Goal: Task Accomplishment & Management: Complete application form

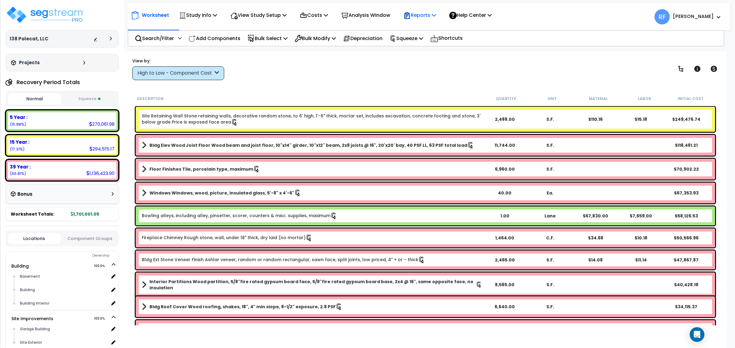
click at [436, 16] on p "Reports" at bounding box center [419, 15] width 33 height 8
click at [447, 40] on link "Manage Report Images" at bounding box center [430, 42] width 61 height 12
click at [439, 16] on div "Reports Get Report Manage Report Images Manage Report Custom Fields Download Re…" at bounding box center [419, 15] width 39 height 14
click at [432, 14] on p "Reports" at bounding box center [419, 15] width 33 height 8
drag, startPoint x: 360, startPoint y: 77, endPoint x: 324, endPoint y: 70, distance: 36.4
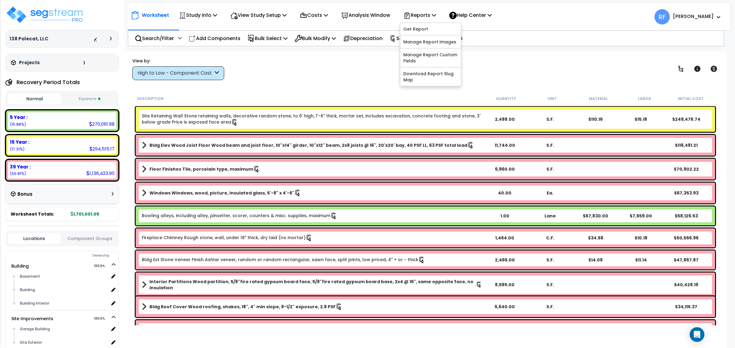
click at [355, 77] on div "View by: High to Low - Component Cost High to Low - Component Cost" at bounding box center [425, 69] width 590 height 23
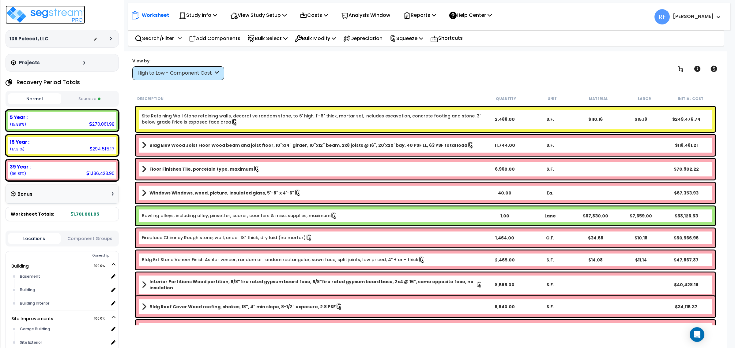
click at [37, 16] on img at bounding box center [46, 15] width 80 height 18
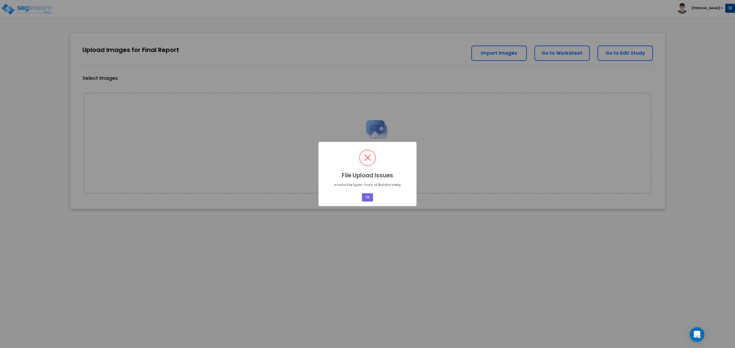
click at [367, 228] on div "× File Upload Issues Invalid file types: Front of Buildint.webp OK No Cancel" at bounding box center [367, 174] width 735 height 348
click at [364, 197] on button "OK" at bounding box center [367, 197] width 11 height 8
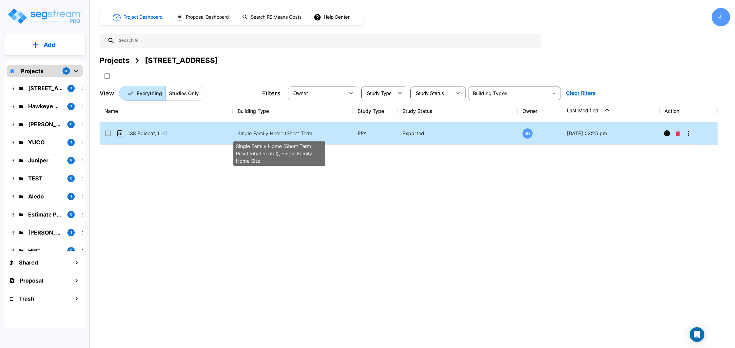
click at [279, 135] on p "Single Family Home (Short Term Residential Rental), Single Family Home Site" at bounding box center [279, 133] width 83 height 7
checkbox input "true"
click at [279, 135] on p "Single Family Home (Short Term Residential Rental), Single Family Home Site" at bounding box center [279, 133] width 83 height 7
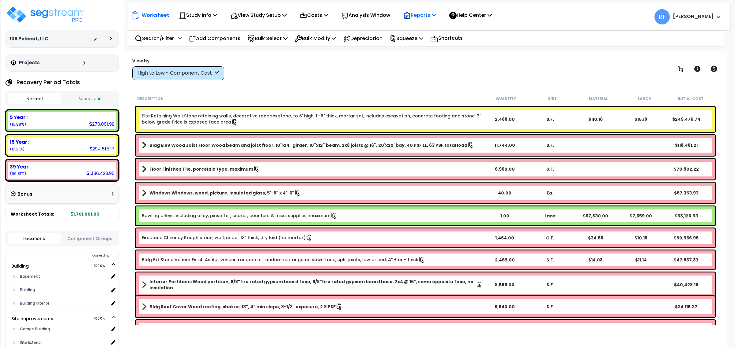
click at [423, 10] on div "Reports" at bounding box center [419, 15] width 33 height 14
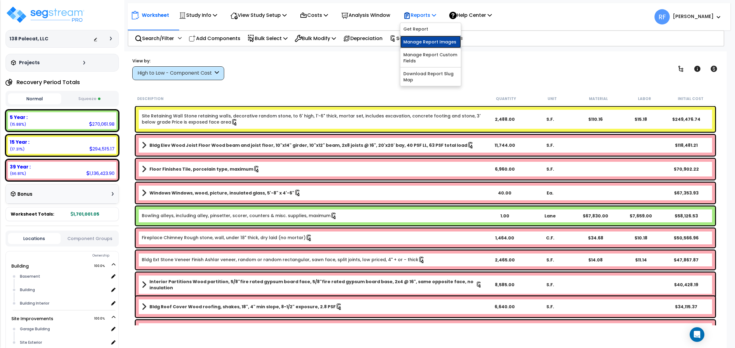
click at [430, 39] on link "Manage Report Images" at bounding box center [430, 42] width 61 height 12
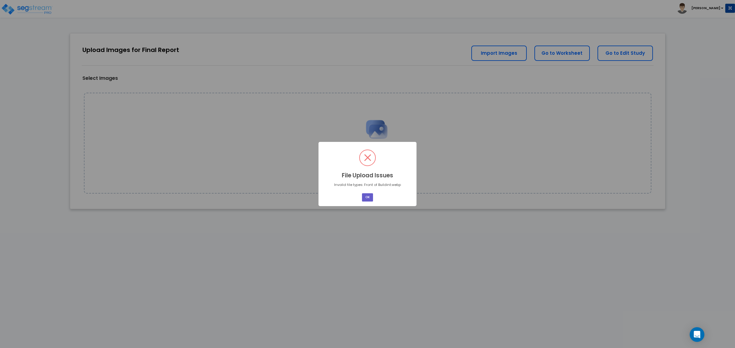
click at [371, 197] on button "OK" at bounding box center [367, 197] width 11 height 8
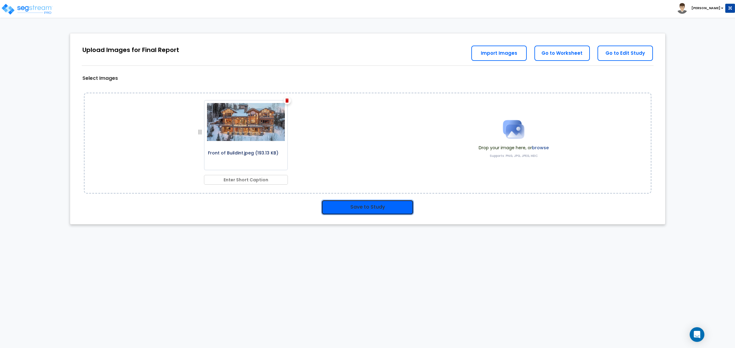
click at [377, 207] on button "Save to Study" at bounding box center [367, 207] width 92 height 15
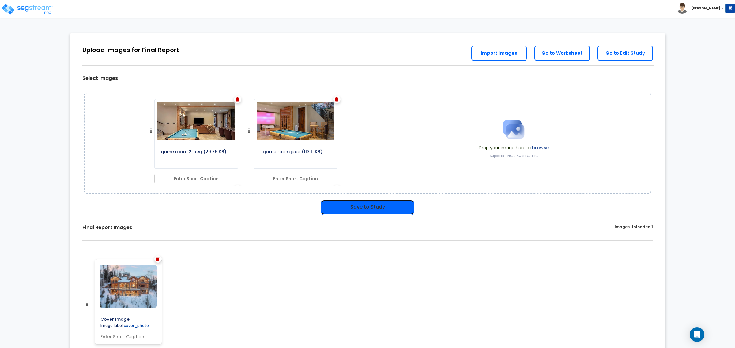
click at [376, 204] on button "Save to Study" at bounding box center [367, 207] width 92 height 15
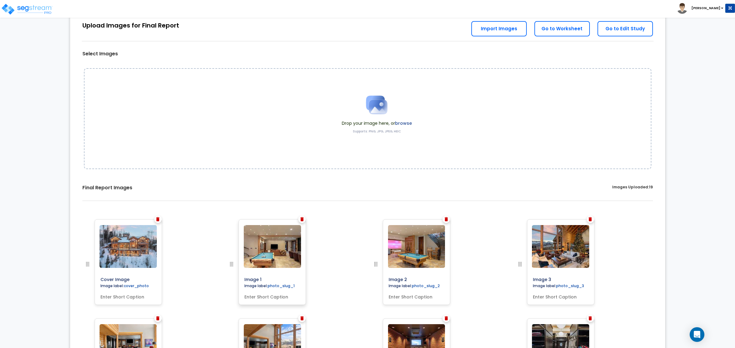
scroll to position [38, 0]
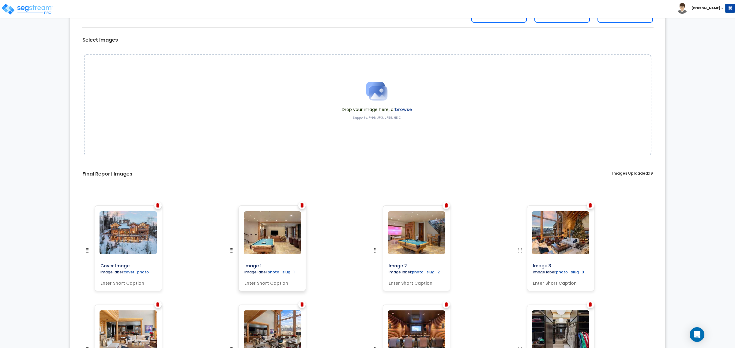
click at [271, 286] on input "text" at bounding box center [272, 282] width 61 height 9
type input "Basement Game Room"
click at [411, 285] on input "text" at bounding box center [416, 282] width 61 height 9
type input "M"
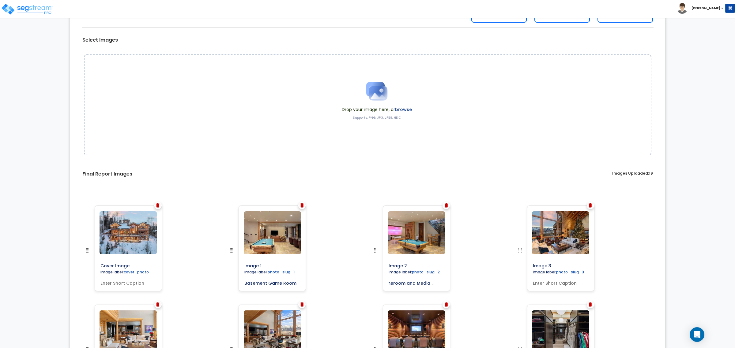
type input "Gameroom and Media Center"
click at [547, 280] on input "text" at bounding box center [560, 282] width 61 height 9
type input "D"
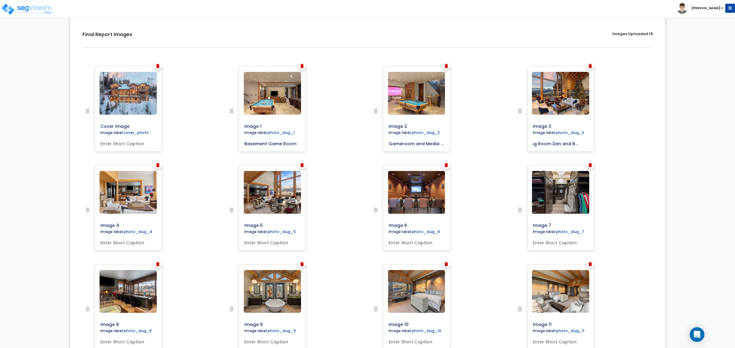
scroll to position [191, 0]
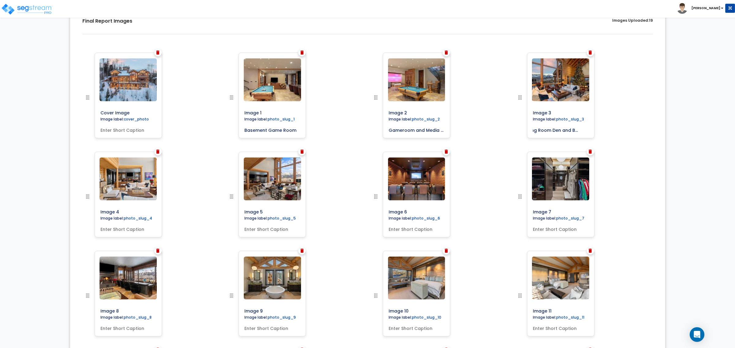
type input "Living Room Den and Balcony"
click at [127, 230] on input "text" at bounding box center [128, 228] width 61 height 9
type input "Living Room and Fireplace"
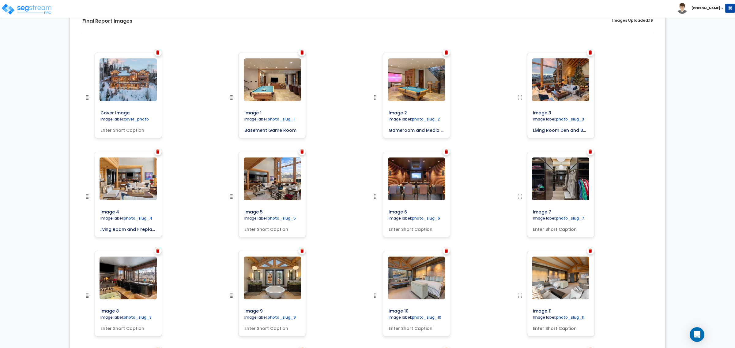
scroll to position [0, 0]
click at [272, 231] on input "text" at bounding box center [272, 228] width 61 height 9
type input "Living Room Windows and Wood Columns"
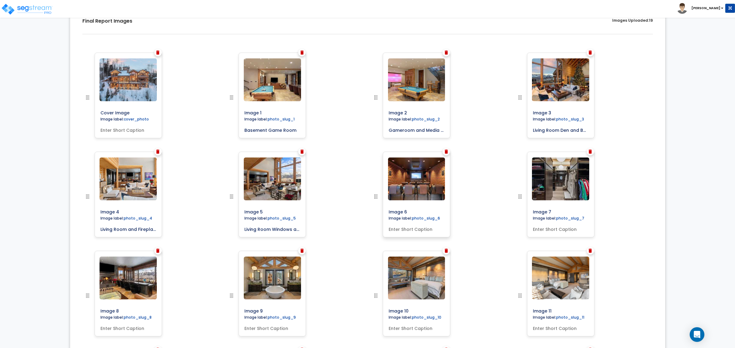
click at [401, 231] on input "text" at bounding box center [416, 228] width 61 height 9
type input "Movie Theater"
click at [539, 227] on input "text" at bounding box center [560, 228] width 61 height 9
type input "Walk-in Closet"
click at [138, 327] on input "text" at bounding box center [128, 327] width 61 height 9
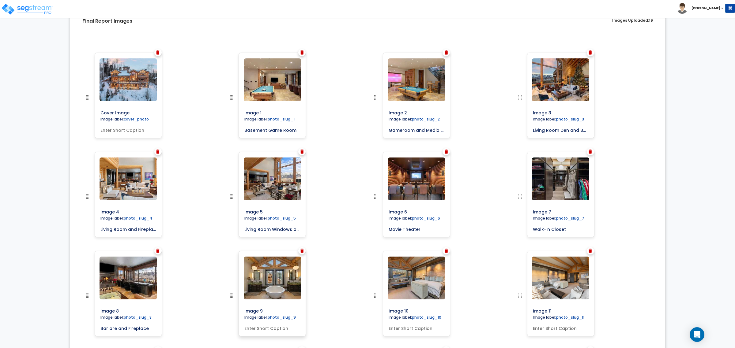
type input "Bar are and Fireplace"
click at [276, 331] on input "text" at bounding box center [272, 327] width 61 height 9
type input "Master Bathroom"
click at [407, 327] on input "text" at bounding box center [416, 327] width 61 height 9
type input "Master Bedroom"
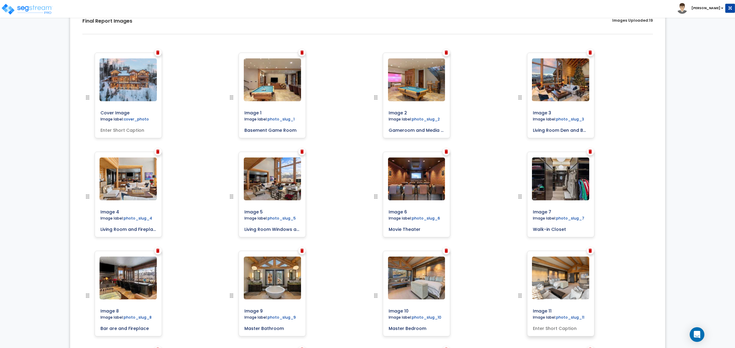
click at [553, 326] on input "text" at bounding box center [560, 327] width 61 height 9
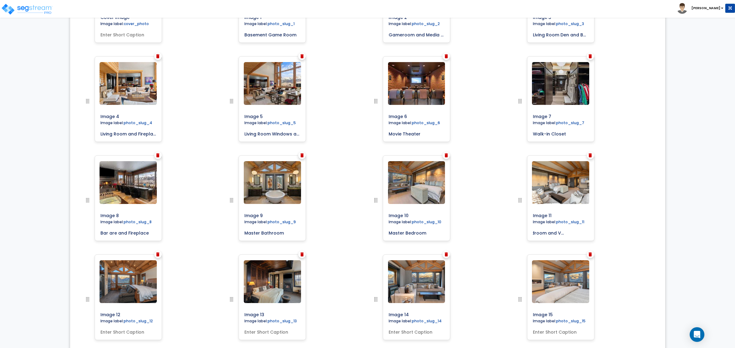
scroll to position [383, 0]
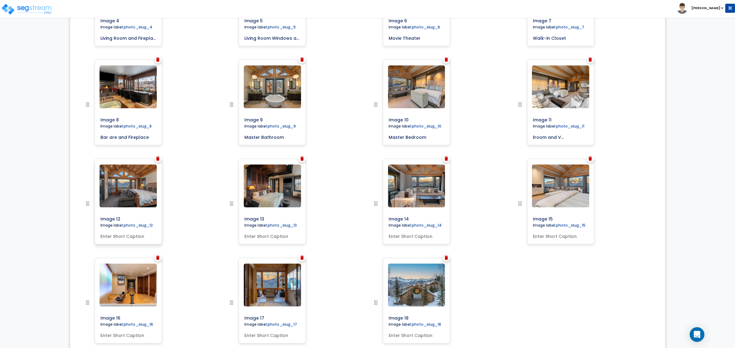
type input "Master Bedroom and Vaulted Ceiling"
click at [134, 236] on input "text" at bounding box center [128, 235] width 61 height 9
type input "Bedroom"
click at [289, 239] on input "text" at bounding box center [272, 235] width 61 height 9
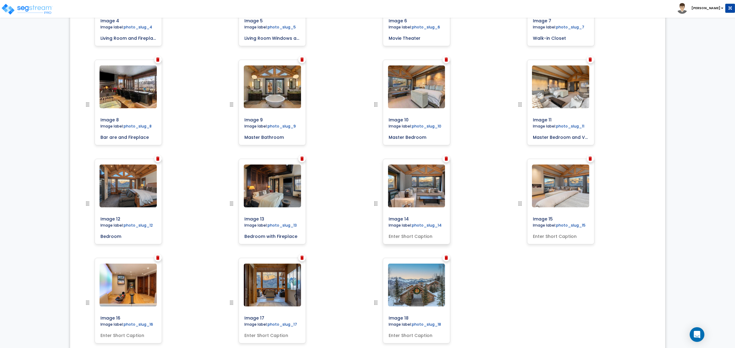
type input "Bedroom with Fireplace"
click at [413, 236] on input "text" at bounding box center [416, 235] width 61 height 9
type input "S"
type input "Bedroom Sitting Area"
click at [577, 239] on input "text" at bounding box center [560, 235] width 61 height 9
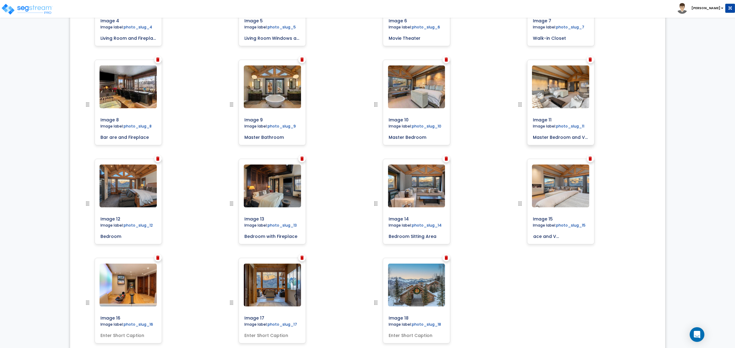
scroll to position [0, 28]
type input "Built-in Fireplace and Vaulted Ceilings"
click at [125, 334] on input "text" at bounding box center [128, 334] width 61 height 9
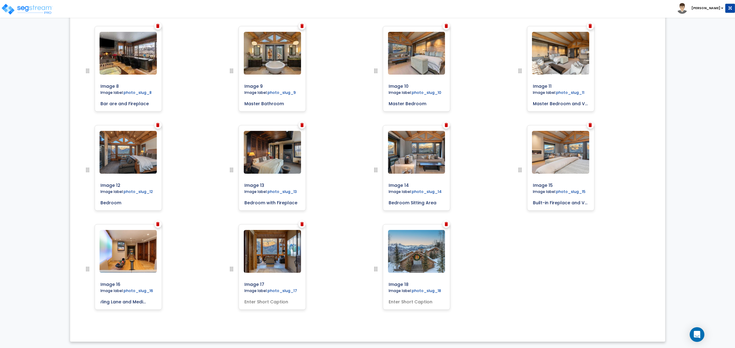
scroll to position [0, 13]
type input "Bowling Lane and Media Center"
click at [276, 303] on input "text" at bounding box center [272, 301] width 61 height 9
click at [280, 300] on input "text" at bounding box center [272, 301] width 61 height 9
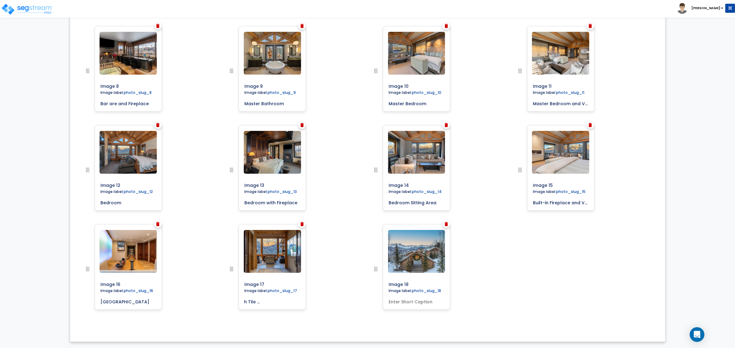
scroll to position [0, 42]
type input "Wood Interior with Tile and Carpeted Flooring"
click at [436, 299] on input "text" at bounding box center [416, 301] width 61 height 9
drag, startPoint x: 436, startPoint y: 299, endPoint x: 422, endPoint y: 300, distance: 13.8
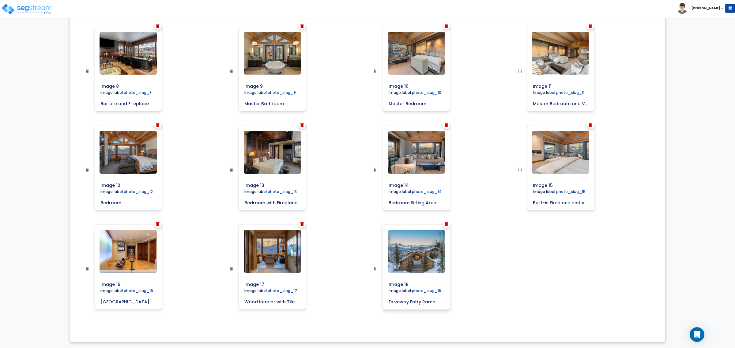
click at [422, 300] on input "Driveway Entry Ramp" at bounding box center [416, 301] width 61 height 9
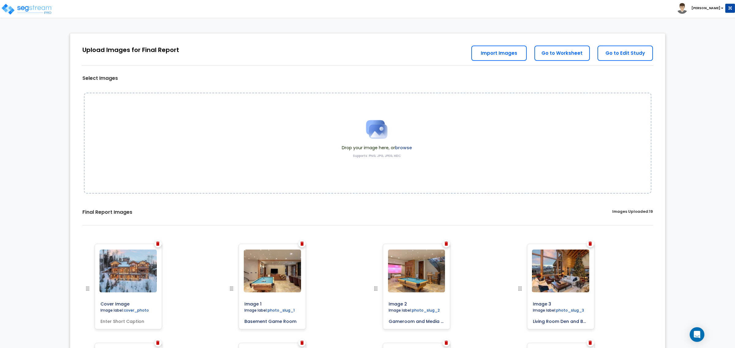
type input "Driveway Entry Gate"
click at [567, 55] on link "Go to Worksheet" at bounding box center [561, 53] width 55 height 15
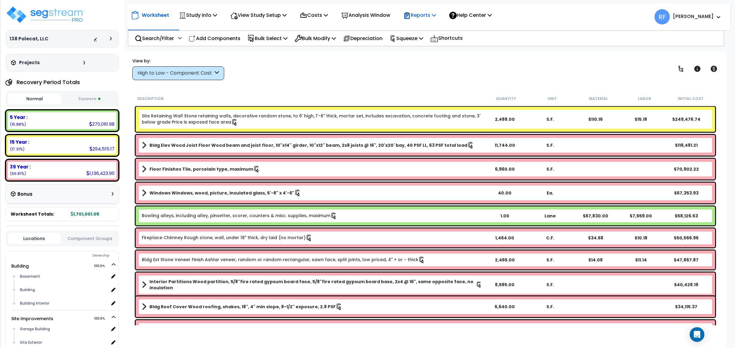
click at [417, 15] on p "Reports" at bounding box center [419, 15] width 33 height 8
click at [429, 40] on link "Manage Report Images" at bounding box center [430, 42] width 61 height 12
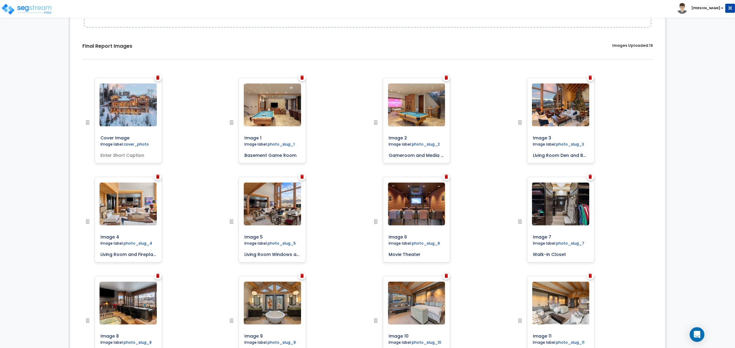
scroll to position [110, 0]
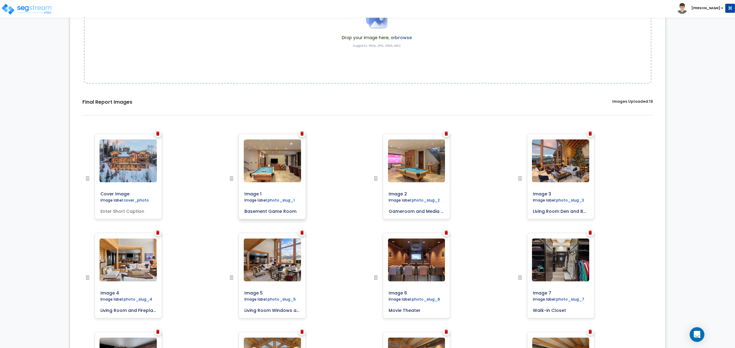
click at [296, 214] on input "Basement Game Room" at bounding box center [272, 210] width 61 height 9
drag, startPoint x: 298, startPoint y: 212, endPoint x: 228, endPoint y: 209, distance: 70.5
click at [228, 209] on div at bounding box center [245, 183] width 34 height 99
click at [271, 193] on input "Image 1" at bounding box center [286, 193] width 88 height 9
drag, startPoint x: 274, startPoint y: 193, endPoint x: 219, endPoint y: 184, distance: 55.8
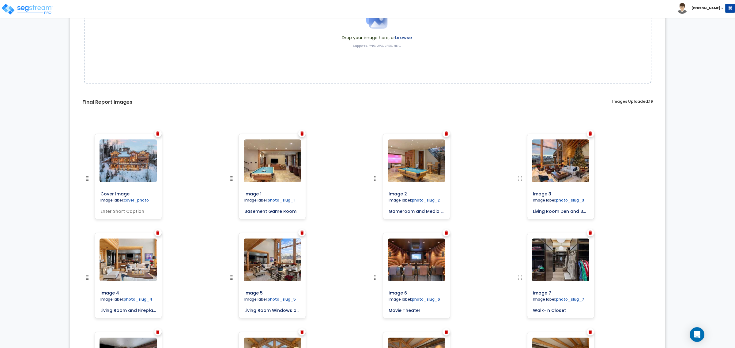
click at [219, 134] on div "Cover Image" at bounding box center [367, 134] width 576 height 0
paste input "Basement Game Room"
type input "Basement Game Room"
click at [431, 212] on input "Gameroom and Media Center" at bounding box center [416, 210] width 61 height 9
click at [389, 212] on input "Gameroom and Media Center" at bounding box center [416, 210] width 61 height 9
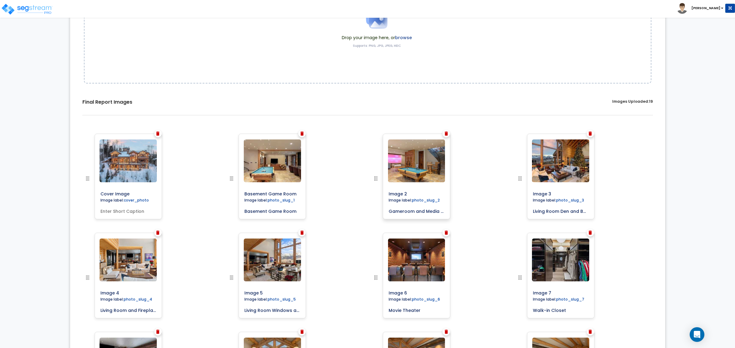
click at [405, 212] on input "Gameroom and Media Center" at bounding box center [416, 210] width 61 height 9
drag, startPoint x: 388, startPoint y: 212, endPoint x: 541, endPoint y: 218, distance: 153.2
click at [541, 134] on div "Cover Image" at bounding box center [367, 134] width 576 height 0
type input "Game room and Media Center"
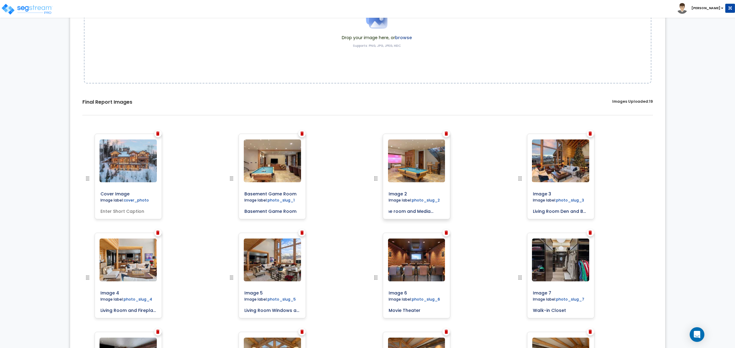
scroll to position [0, 0]
click at [406, 190] on input "Image 2" at bounding box center [430, 193] width 88 height 9
drag, startPoint x: 407, startPoint y: 192, endPoint x: 347, endPoint y: 192, distance: 60.9
click at [344, 134] on div "Cover Image" at bounding box center [367, 134] width 576 height 0
paste input "Game room and Media Center"
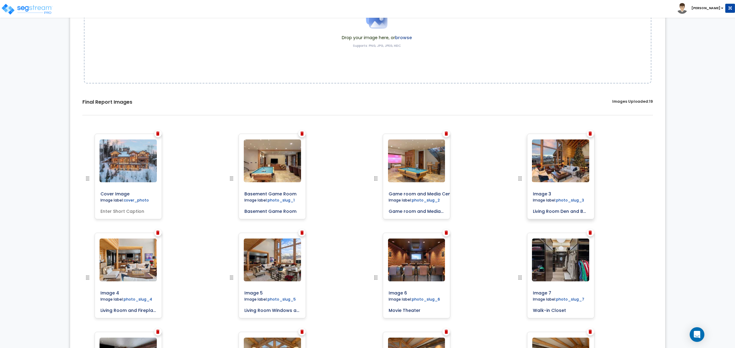
scroll to position [0, 9]
type input "Game room and Media Center"
drag, startPoint x: 555, startPoint y: 210, endPoint x: 536, endPoint y: 210, distance: 19.3
click at [555, 210] on input "Living Room Den and Balcony" at bounding box center [560, 210] width 61 height 9
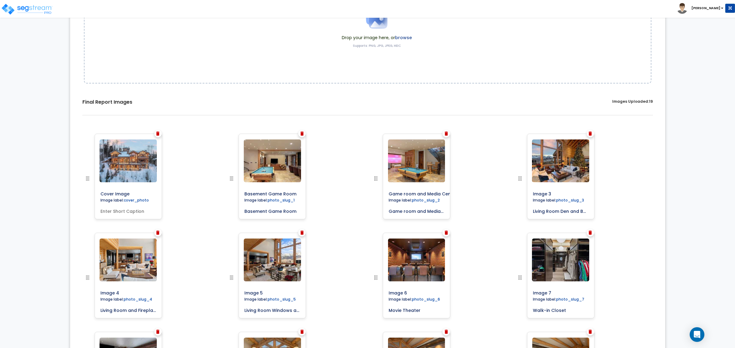
scroll to position [0, 8]
drag, startPoint x: 532, startPoint y: 210, endPoint x: 643, endPoint y: 211, distance: 111.1
click at [643, 211] on div "Image 3" at bounding box center [584, 183] width 144 height 99
drag, startPoint x: 559, startPoint y: 192, endPoint x: 506, endPoint y: 187, distance: 53.7
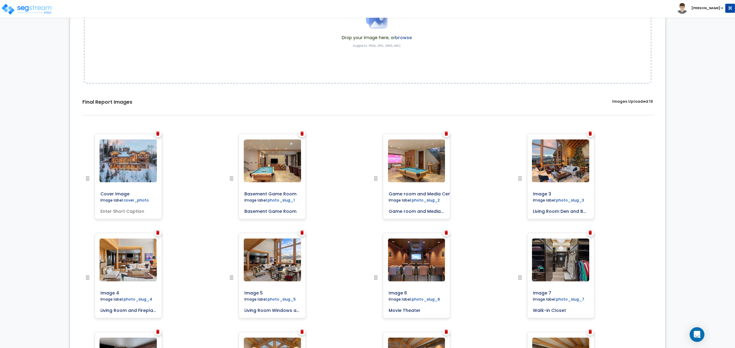
click at [506, 134] on div "Cover Image" at bounding box center [367, 134] width 576 height 0
paste input "Living Room Den and Balcony"
type input "Living Room Den and Balcony"
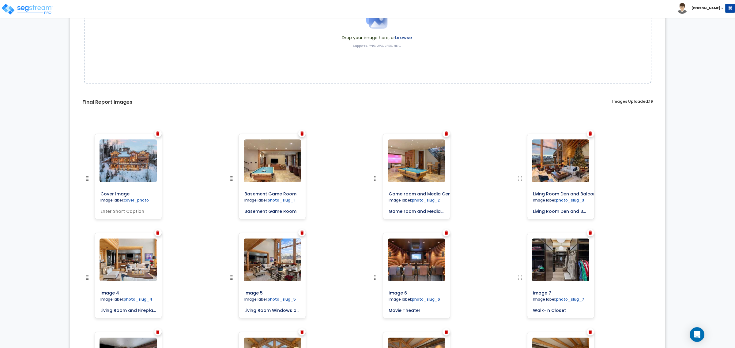
click at [649, 223] on div "Image label:" at bounding box center [584, 183] width 144 height 99
click at [137, 307] on input "Living Room and Fireplace" at bounding box center [128, 309] width 61 height 9
drag, startPoint x: 100, startPoint y: 312, endPoint x: 230, endPoint y: 321, distance: 130.1
click at [230, 134] on div "Cover Image" at bounding box center [367, 134] width 576 height 0
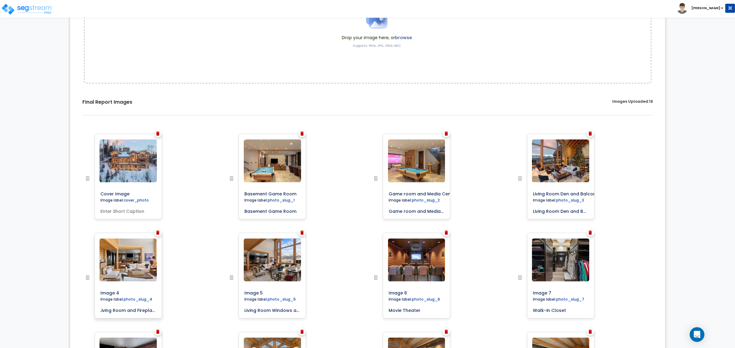
scroll to position [0, 0]
click at [126, 290] on input "Image 4" at bounding box center [142, 292] width 88 height 9
drag, startPoint x: 126, startPoint y: 290, endPoint x: 84, endPoint y: 289, distance: 42.0
click at [72, 290] on div "Select Images Drop your image here, or browse Supports: PNG, JPG, JPEG, HEIC Sa…" at bounding box center [367, 285] width 595 height 725
paste input "Living Room and Fireplace"
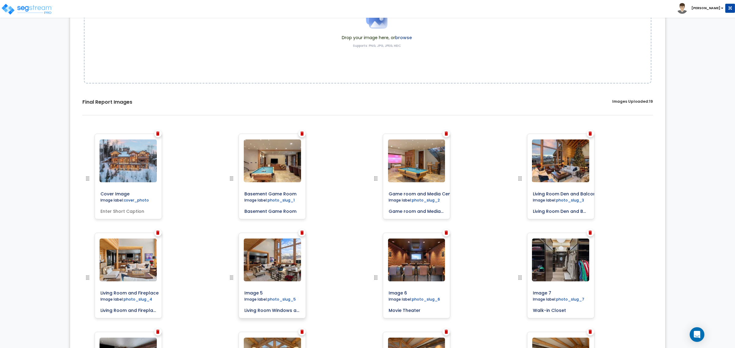
type input "Living Room and Fireplace"
click at [277, 307] on input "Living Room Windows and Wood Columns" at bounding box center [272, 309] width 61 height 9
drag, startPoint x: 242, startPoint y: 311, endPoint x: 406, endPoint y: 317, distance: 163.6
click at [406, 134] on div "Cover Image" at bounding box center [367, 134] width 576 height 0
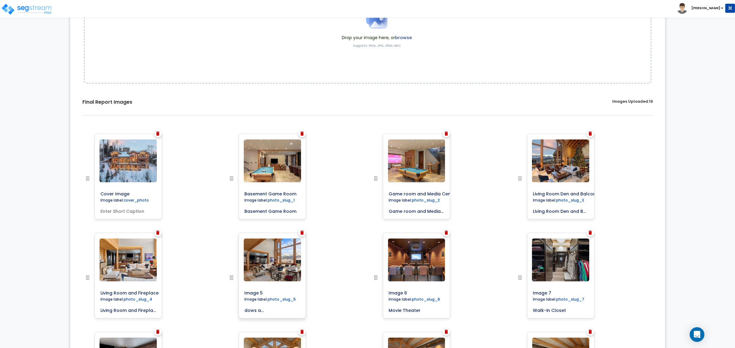
scroll to position [0, 0]
click at [272, 292] on input "Image 5" at bounding box center [286, 292] width 88 height 9
drag, startPoint x: 273, startPoint y: 291, endPoint x: 204, endPoint y: 287, distance: 69.6
click at [205, 134] on div "Cover Image" at bounding box center [367, 134] width 576 height 0
paste input "Living Room Windows and Wood Columns"
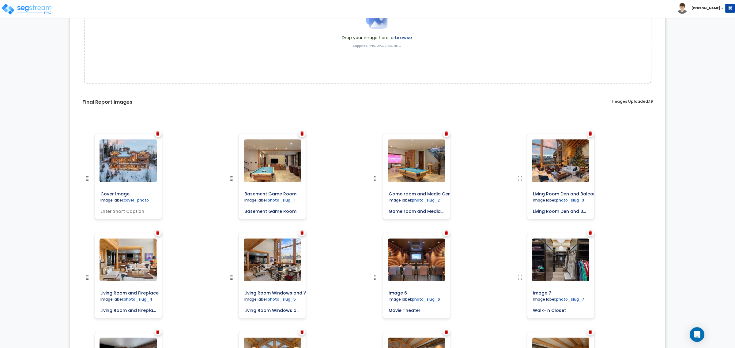
type input "Living Room Windows and Wood Columns"
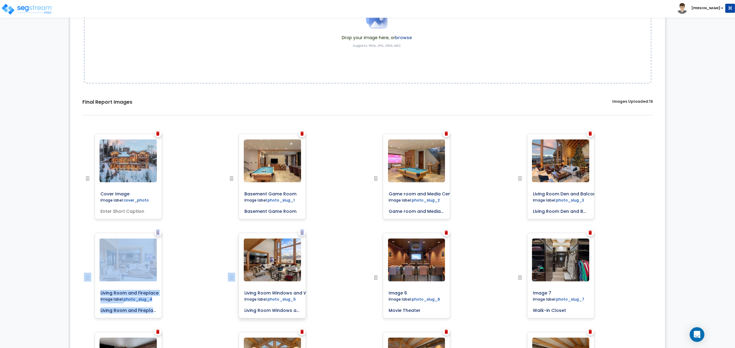
drag, startPoint x: 204, startPoint y: 285, endPoint x: 299, endPoint y: 287, distance: 95.5
click at [284, 134] on div "Cover Image" at bounding box center [367, 134] width 576 height 0
click at [337, 299] on div "Image label:" at bounding box center [295, 282] width 144 height 99
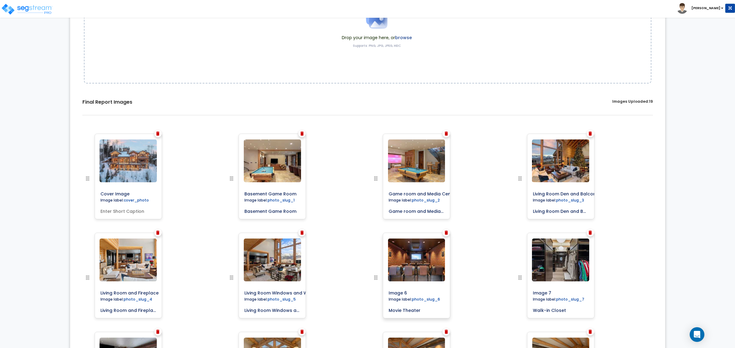
click at [415, 310] on input "Movie Theater" at bounding box center [416, 309] width 61 height 9
drag, startPoint x: 424, startPoint y: 311, endPoint x: 342, endPoint y: 304, distance: 82.4
click at [342, 134] on div "Cover Image" at bounding box center [367, 134] width 576 height 0
click at [411, 291] on input "Image 6" at bounding box center [430, 292] width 88 height 9
drag, startPoint x: 374, startPoint y: 293, endPoint x: 367, endPoint y: 291, distance: 7.5
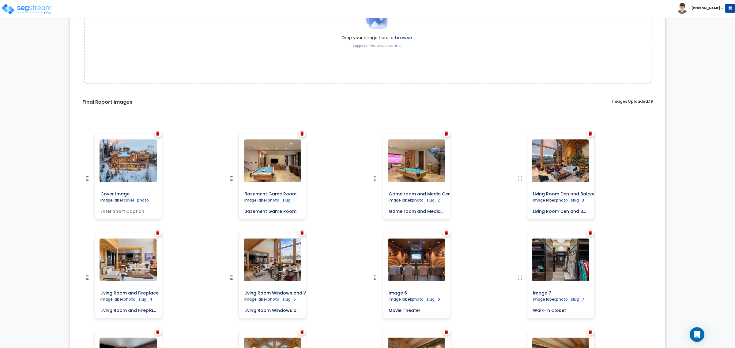
click at [367, 291] on div "Image 6" at bounding box center [439, 282] width 144 height 99
paste input "Movie Theater"
type input "Movie Theater"
drag, startPoint x: 585, startPoint y: 313, endPoint x: 572, endPoint y: 311, distance: 12.9
click at [585, 313] on input "Walk-in Closet" at bounding box center [560, 309] width 61 height 9
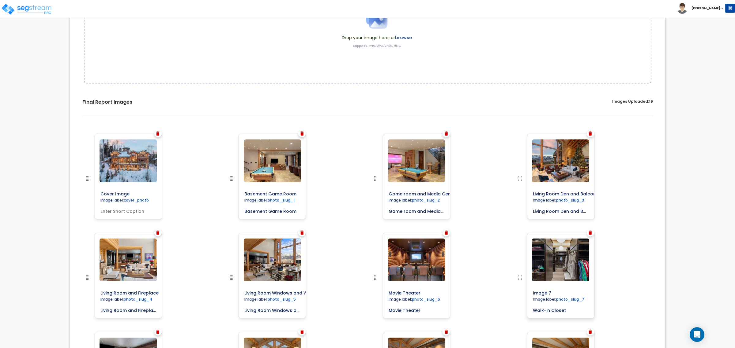
drag, startPoint x: 541, startPoint y: 311, endPoint x: 530, endPoint y: 309, distance: 11.3
click at [523, 311] on div at bounding box center [533, 282] width 34 height 99
drag, startPoint x: 564, startPoint y: 292, endPoint x: 515, endPoint y: 288, distance: 48.5
click at [511, 134] on div "Cover Image" at bounding box center [367, 134] width 576 height 0
paste input "Walk-in Closet"
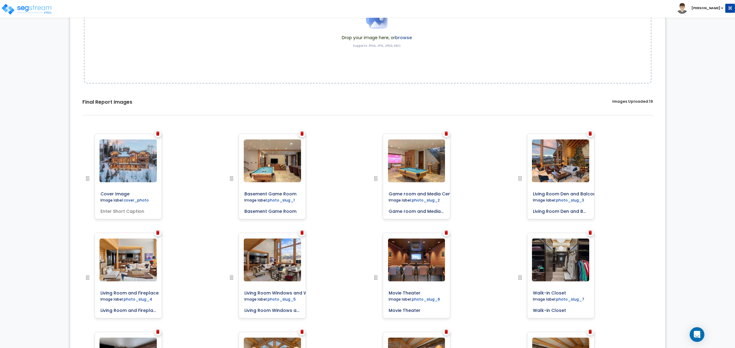
type input "Walk-in Closet"
click at [626, 285] on div "Walk-in Closet" at bounding box center [584, 282] width 144 height 99
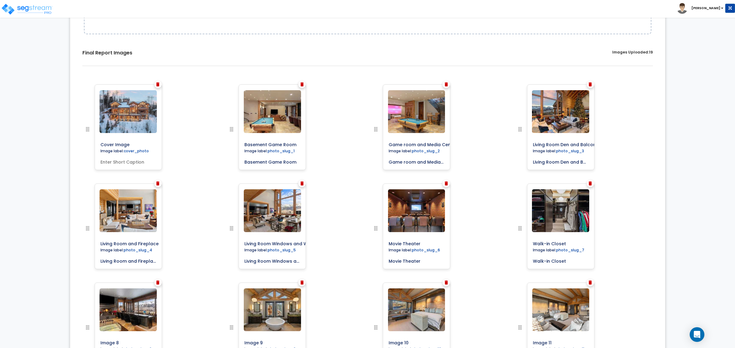
scroll to position [225, 0]
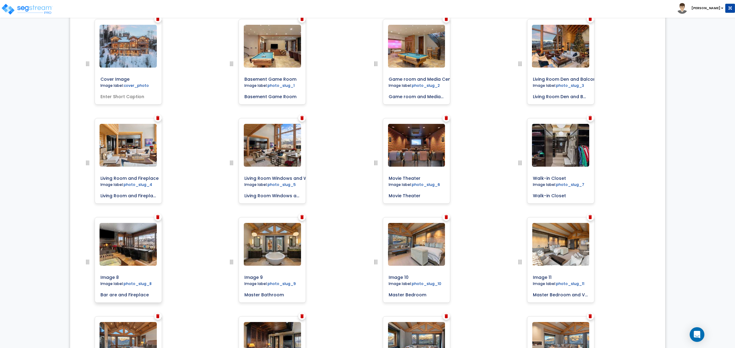
click at [103, 295] on input "Bar are and Fireplace" at bounding box center [128, 294] width 61 height 9
drag, startPoint x: 100, startPoint y: 295, endPoint x: 202, endPoint y: 295, distance: 102.6
click at [202, 295] on div "Image 8" at bounding box center [151, 266] width 144 height 99
drag, startPoint x: 128, startPoint y: 276, endPoint x: 81, endPoint y: 276, distance: 46.2
click at [81, 276] on div "Image 8" at bounding box center [151, 266] width 144 height 99
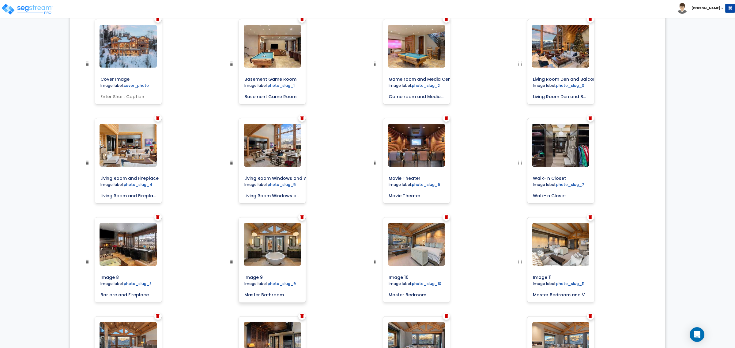
paste input "Bar are and Fireplace"
type input "Bar are and Fireplace"
click at [282, 298] on input "Master Bathroom" at bounding box center [272, 294] width 61 height 9
drag, startPoint x: 286, startPoint y: 295, endPoint x: 227, endPoint y: 295, distance: 58.8
click at [227, 295] on div "Image 9" at bounding box center [295, 266] width 144 height 99
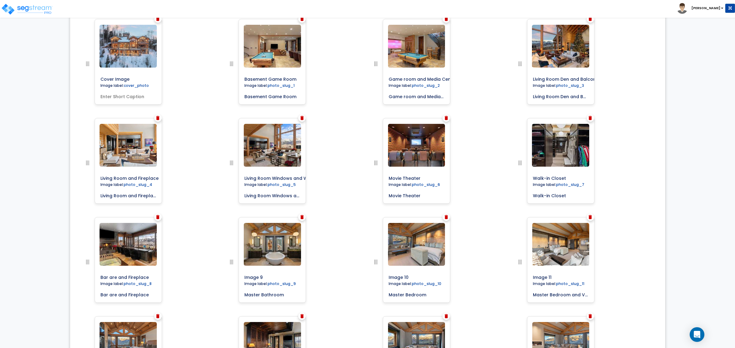
drag, startPoint x: 276, startPoint y: 276, endPoint x: 221, endPoint y: 276, distance: 55.7
click at [221, 19] on div "Cover Image" at bounding box center [367, 19] width 576 height 0
paste input "Master Bathroom"
type input "Master Bathroom"
click at [424, 296] on input "Master Bedroom" at bounding box center [416, 294] width 61 height 9
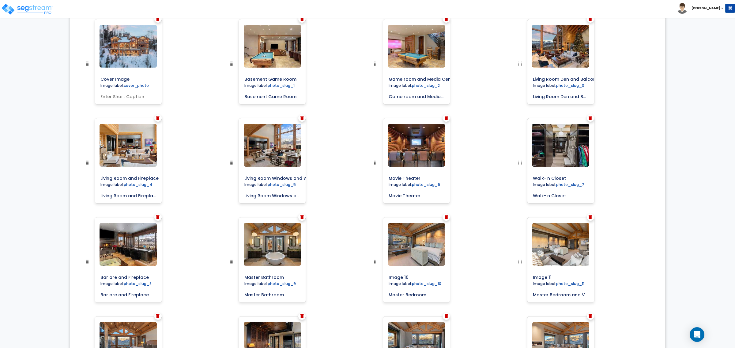
drag, startPoint x: 427, startPoint y: 296, endPoint x: 361, endPoint y: 289, distance: 66.8
click at [361, 19] on div "Cover Image" at bounding box center [367, 19] width 576 height 0
drag, startPoint x: 412, startPoint y: 276, endPoint x: 377, endPoint y: 268, distance: 35.8
click at [377, 269] on div at bounding box center [389, 266] width 34 height 99
paste input "Master Bedroom"
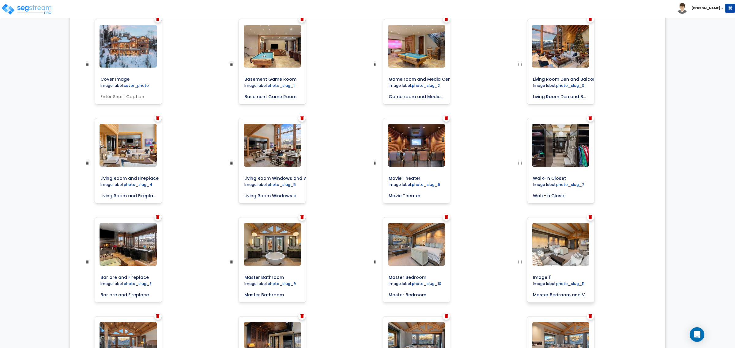
type input "Master Bedroom"
drag, startPoint x: 564, startPoint y: 291, endPoint x: 550, endPoint y: 294, distance: 14.4
click at [562, 292] on input "Master Bedroom and Vaulted Ceiling" at bounding box center [560, 294] width 61 height 9
drag, startPoint x: 533, startPoint y: 294, endPoint x: 671, endPoint y: 295, distance: 137.8
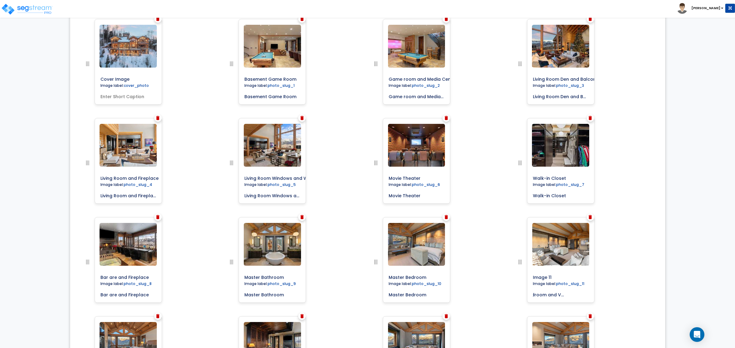
click at [671, 295] on div "0% Upload Images for Final Report Back to Export Review Go to Edit Study Go to …" at bounding box center [367, 171] width 735 height 738
drag, startPoint x: 562, startPoint y: 273, endPoint x: 489, endPoint y: 273, distance: 72.9
click at [487, 19] on div "Cover Image" at bounding box center [367, 19] width 576 height 0
paste input "Master Bedroom and Vaulted Ceiling"
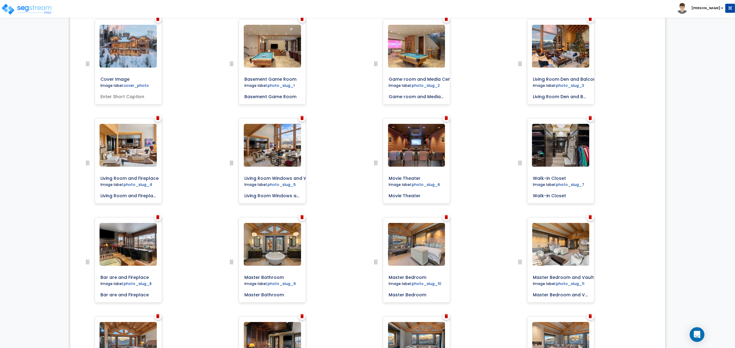
scroll to position [0, 23]
type input "Master Bedroom and Vaulted Ceiling"
click at [684, 288] on div "0% Upload Images for Final Report Back to Export Review Go to Edit Study Go to …" at bounding box center [367, 171] width 735 height 738
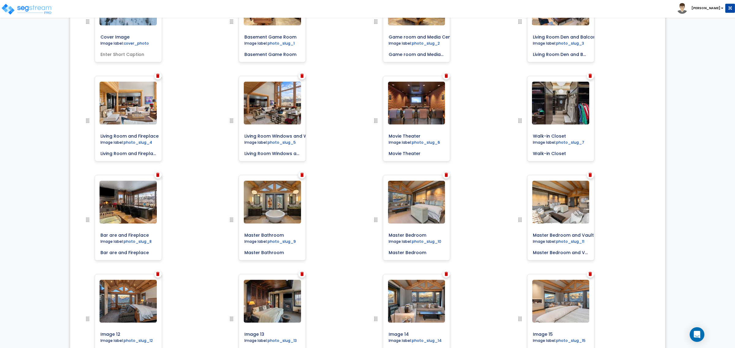
scroll to position [340, 0]
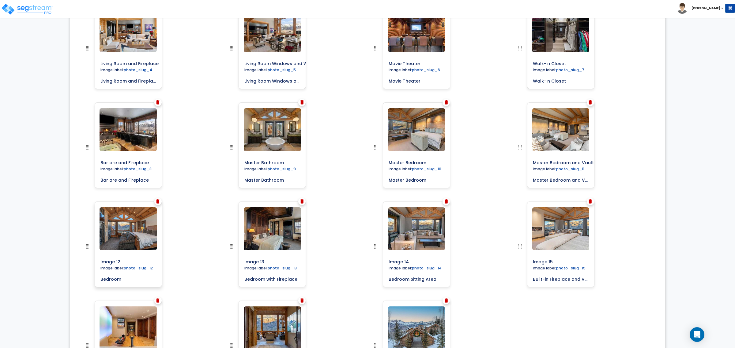
click at [129, 282] on input "Bedroom" at bounding box center [128, 278] width 61 height 9
drag, startPoint x: 126, startPoint y: 280, endPoint x: 80, endPoint y: 277, distance: 46.3
click at [80, 278] on div "Image 12 Bedroom" at bounding box center [151, 251] width 144 height 99
click at [123, 262] on input "Image 12" at bounding box center [142, 261] width 88 height 9
drag, startPoint x: 73, startPoint y: 259, endPoint x: 62, endPoint y: 257, distance: 10.9
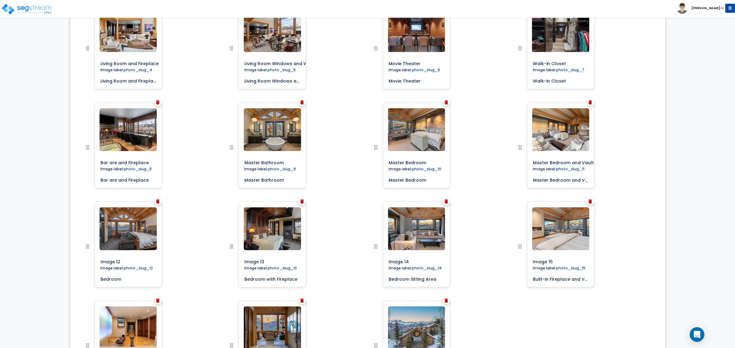
click at [63, 257] on div "0% Upload Images for Final Report Back to Export Review Go to Edit Study Go to …" at bounding box center [367, 56] width 735 height 738
paste input "Bedroom"
type input "Bedroom"
click at [280, 282] on input "Bedroom with Fireplace" at bounding box center [272, 278] width 61 height 9
click at [131, 262] on input "Bedroom" at bounding box center [142, 261] width 88 height 9
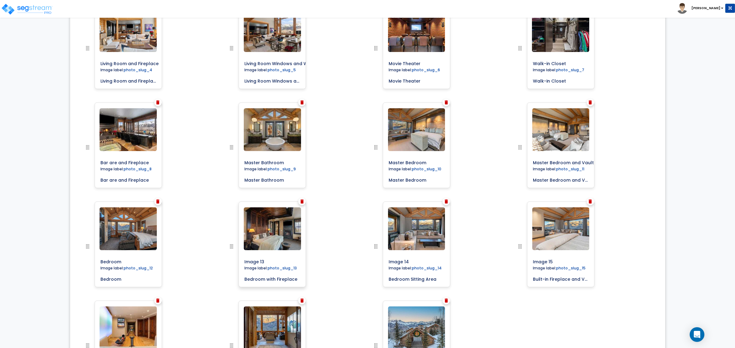
click at [285, 281] on input "Bedroom with Fireplace" at bounding box center [272, 278] width 61 height 9
drag, startPoint x: 299, startPoint y: 279, endPoint x: 233, endPoint y: 273, distance: 66.3
click at [233, 273] on div at bounding box center [245, 251] width 34 height 99
drag, startPoint x: 259, startPoint y: 277, endPoint x: 267, endPoint y: 279, distance: 7.9
click at [259, 277] on input "Bedroom with Fireplace" at bounding box center [272, 278] width 61 height 9
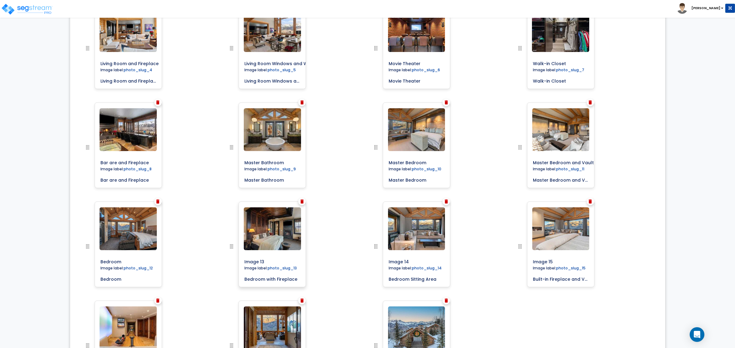
drag, startPoint x: 273, startPoint y: 259, endPoint x: 214, endPoint y: 256, distance: 59.2
click at [240, 256] on div "Image 13 Image label: photo_slug_13 Bedroom with Fireplace" at bounding box center [271, 245] width 67 height 86
paste input "Bedroom with Fireplace"
type input "Bedroom with Fireplace"
click at [129, 260] on input "Bedroom" at bounding box center [142, 261] width 88 height 9
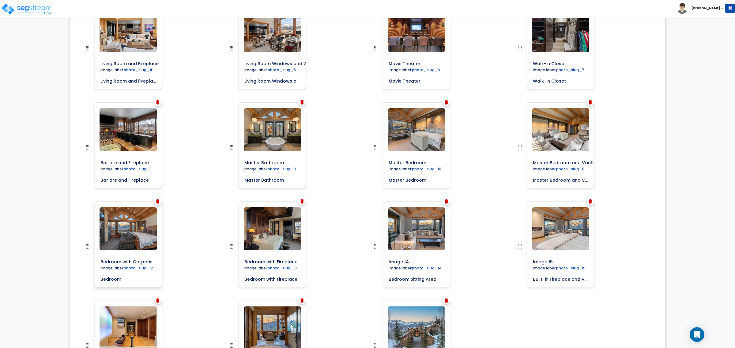
scroll to position [0, 0]
type input "Bedroom with Mounted TV"
click at [286, 276] on input "Bedroom with Fireplace" at bounding box center [272, 278] width 61 height 9
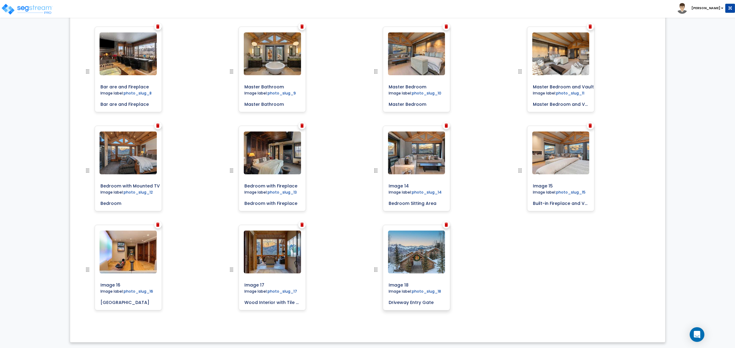
scroll to position [416, 0]
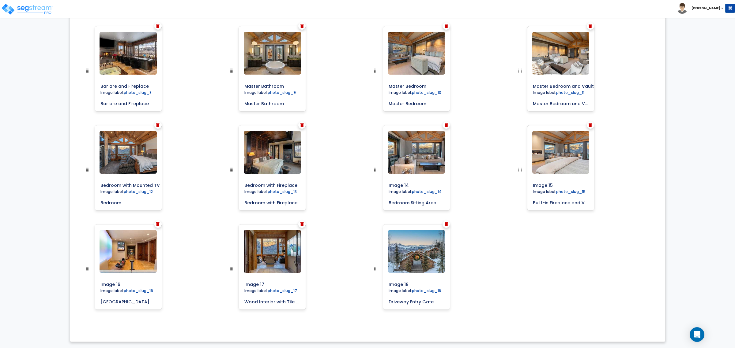
drag, startPoint x: 437, startPoint y: 199, endPoint x: 361, endPoint y: 196, distance: 75.7
click at [413, 187] on input "Image 14" at bounding box center [430, 184] width 88 height 9
drag, startPoint x: 412, startPoint y: 184, endPoint x: 360, endPoint y: 178, distance: 52.4
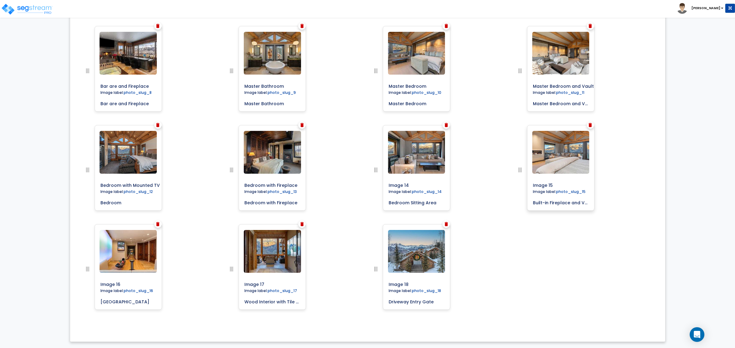
paste input "Bedroom Sitting Area"
type input "Bedroom Sitting Area"
drag, startPoint x: 563, startPoint y: 208, endPoint x: 571, endPoint y: 204, distance: 8.8
click at [567, 206] on div "Image 15 Image label: photo_slug_15 Built-in Fireplace and Vaulted Ceilings" at bounding box center [560, 168] width 67 height 86
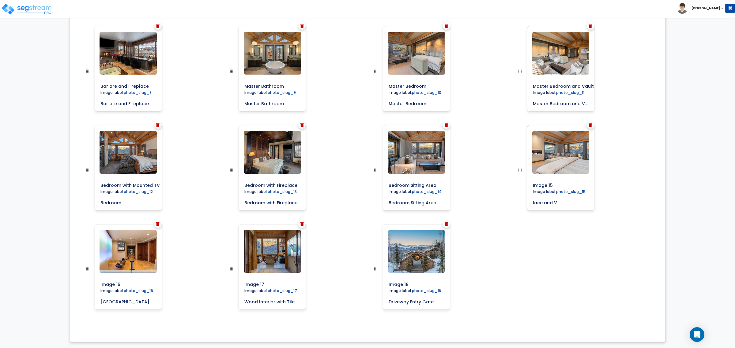
drag, startPoint x: 532, startPoint y: 203, endPoint x: 642, endPoint y: 203, distance: 109.9
click at [642, 203] on div "Image 15" at bounding box center [584, 174] width 144 height 99
drag, startPoint x: 561, startPoint y: 183, endPoint x: 493, endPoint y: 173, distance: 68.9
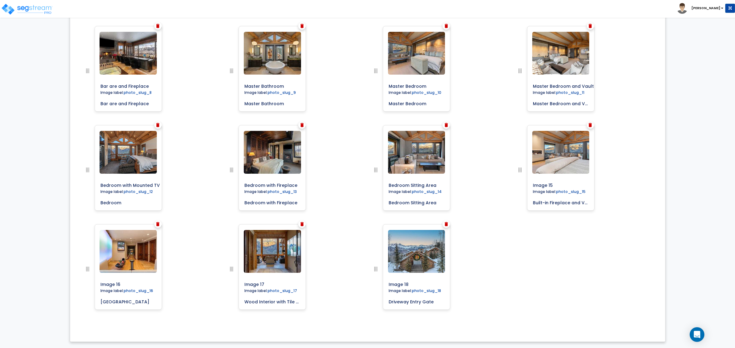
paste input "Built-in Fireplace and Vaulted Ceilings"
type input "Built-in Fireplace and Vaulted Ceilings"
click at [581, 246] on div "Cover Image Image label: cover_photo Image label:" at bounding box center [368, 75] width 586 height 505
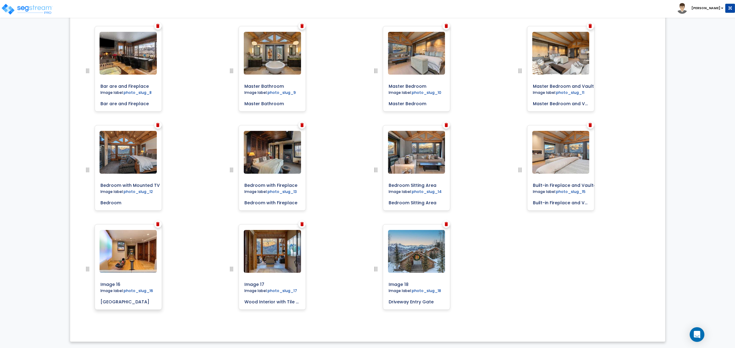
click at [123, 306] on div "Image 16 Image label: photo_slug_16 Bowling Lane and Media Center" at bounding box center [128, 267] width 67 height 86
click at [103, 302] on input "Bowling Lane and Media Center" at bounding box center [128, 301] width 61 height 9
drag, startPoint x: 100, startPoint y: 302, endPoint x: 257, endPoint y: 301, distance: 156.8
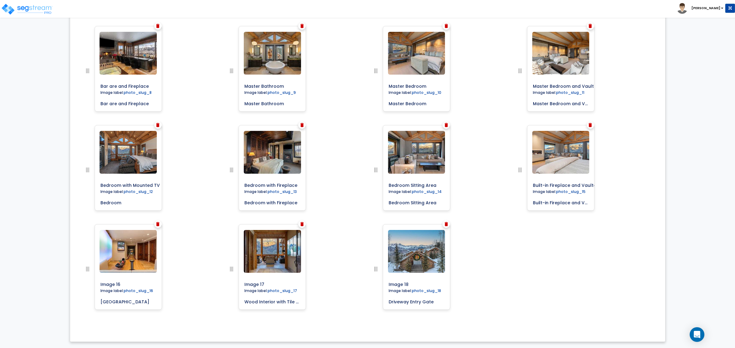
scroll to position [0, 0]
drag, startPoint x: 124, startPoint y: 285, endPoint x: 71, endPoint y: 285, distance: 53.6
paste input "Bowling Lane and Media Center"
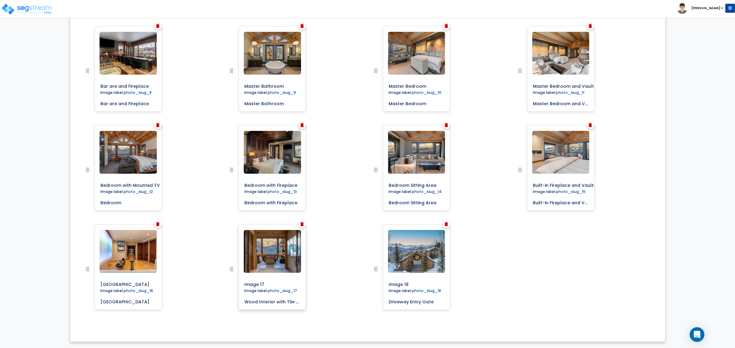
type input "Bowling Lane and Media Center"
click at [261, 297] on input "Wood Interior with Tile and Carpeted Flooring" at bounding box center [272, 301] width 61 height 9
drag, startPoint x: 243, startPoint y: 301, endPoint x: 391, endPoint y: 301, distance: 147.3
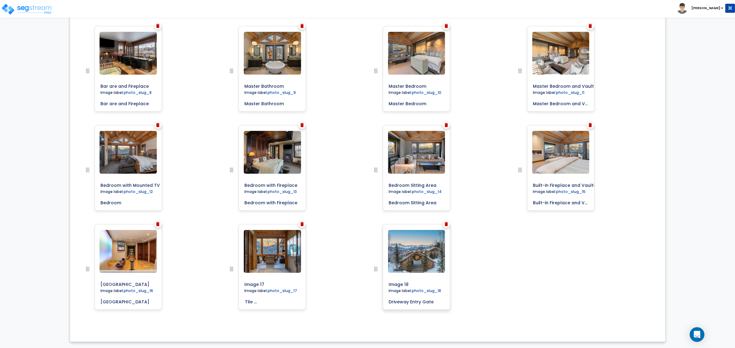
drag, startPoint x: 267, startPoint y: 283, endPoint x: 212, endPoint y: 283, distance: 54.8
paste input "Wood Interior with Tile and Carpeted Flooring"
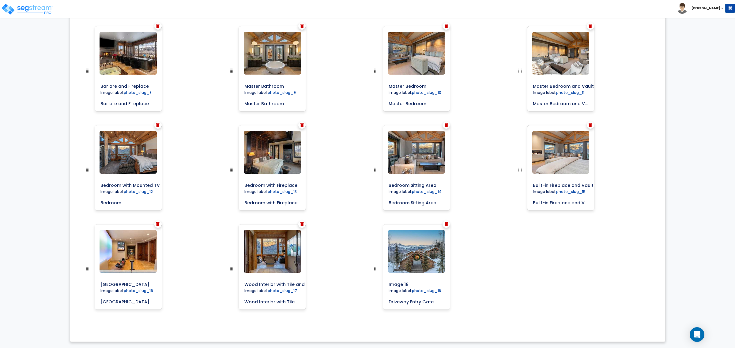
scroll to position [0, 40]
type input "Wood Interior with Tile and Carpeted Flooring"
click at [405, 300] on input "Driveway Entry Gate" at bounding box center [416, 301] width 61 height 9
drag, startPoint x: 435, startPoint y: 300, endPoint x: 371, endPoint y: 297, distance: 64.0
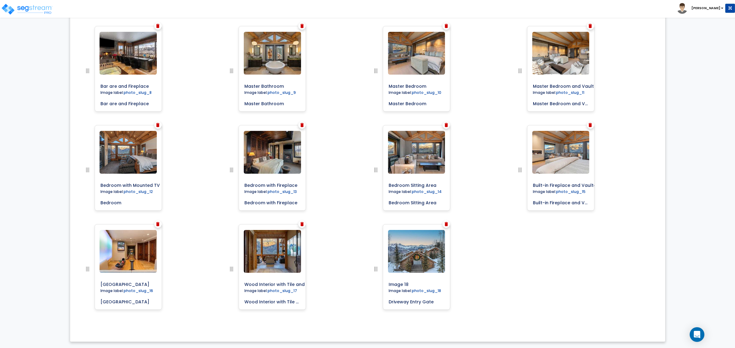
click at [371, 297] on div "Image 18" at bounding box center [439, 273] width 144 height 99
drag, startPoint x: 420, startPoint y: 283, endPoint x: 364, endPoint y: 284, distance: 55.4
paste input "Driveway Entry Gate"
type input "Driveway Entry Gate"
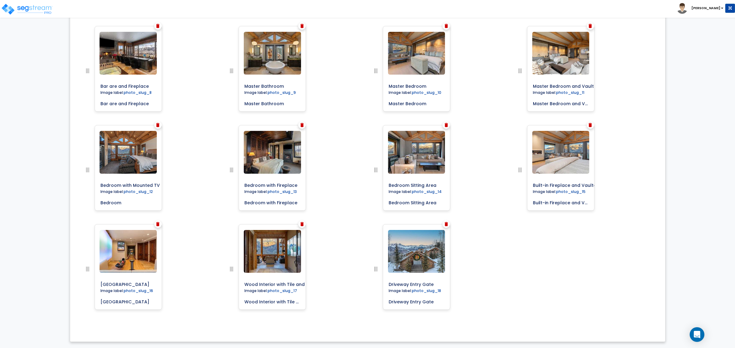
drag, startPoint x: 495, startPoint y: 329, endPoint x: 498, endPoint y: 333, distance: 4.4
click at [497, 332] on div "Cover Image" at bounding box center [368, 75] width 586 height 514
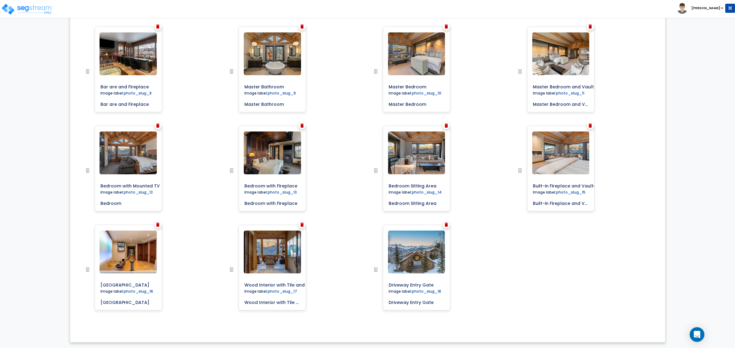
scroll to position [416, 0]
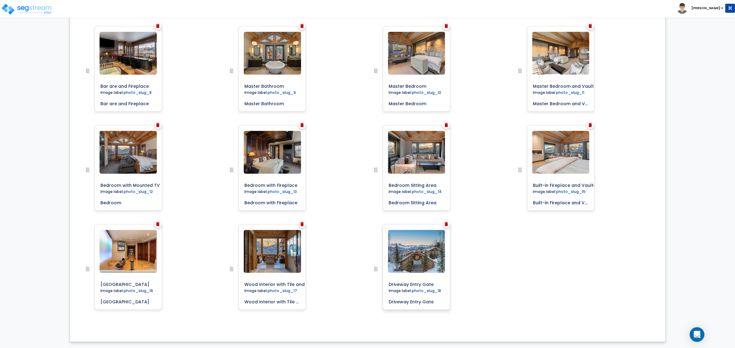
click at [430, 303] on input "Driveway Entry Gate" at bounding box center [416, 301] width 61 height 9
click at [432, 302] on input "Driveway Entry Gate" at bounding box center [416, 301] width 61 height 9
drag, startPoint x: 444, startPoint y: 300, endPoint x: 428, endPoint y: 298, distance: 16.7
click at [428, 298] on input "Driveway Entry Gate hOUSE" at bounding box center [416, 301] width 61 height 9
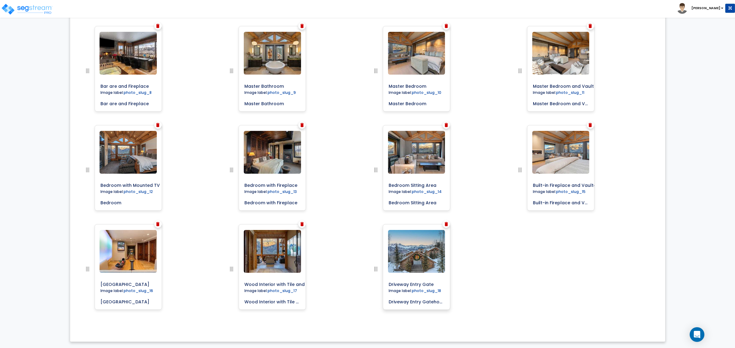
scroll to position [0, 1]
type input "Driveway Entry Gatehouse"
click at [455, 294] on div "Image label:" at bounding box center [439, 273] width 144 height 99
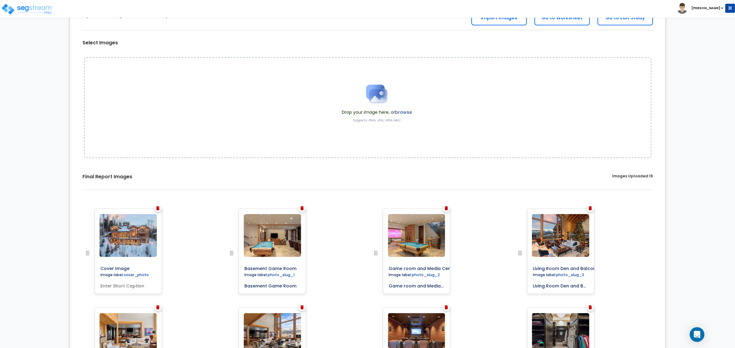
scroll to position [0, 0]
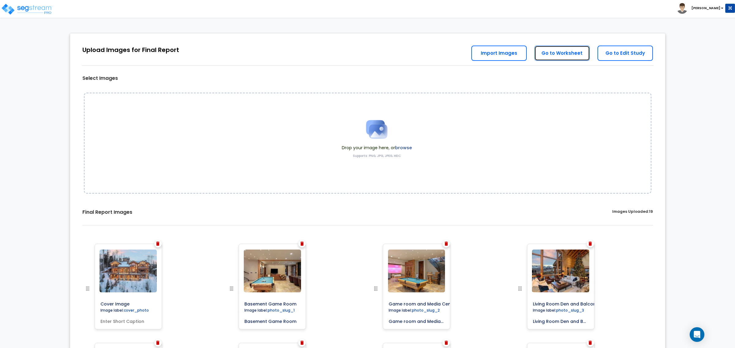
click at [558, 51] on link "Go to Worksheet" at bounding box center [561, 53] width 55 height 15
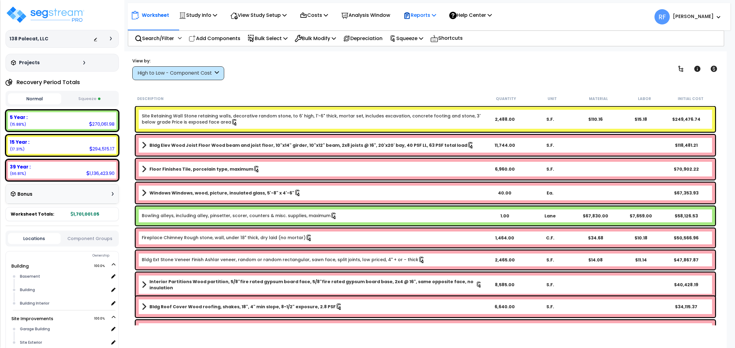
drag, startPoint x: 436, startPoint y: 15, endPoint x: 442, endPoint y: 30, distance: 16.7
click at [435, 15] on p "Reports" at bounding box center [419, 15] width 33 height 8
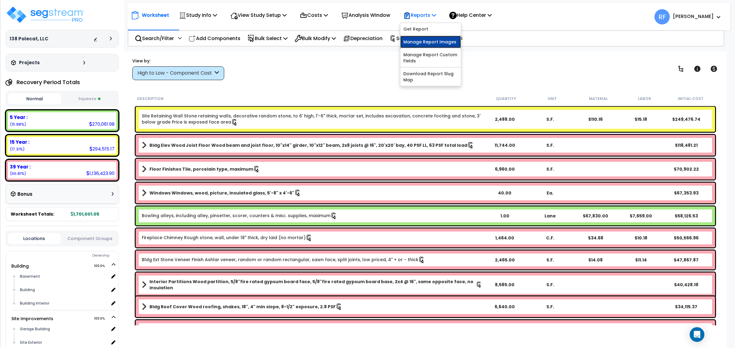
click at [449, 40] on link "Manage Report Images" at bounding box center [430, 42] width 61 height 12
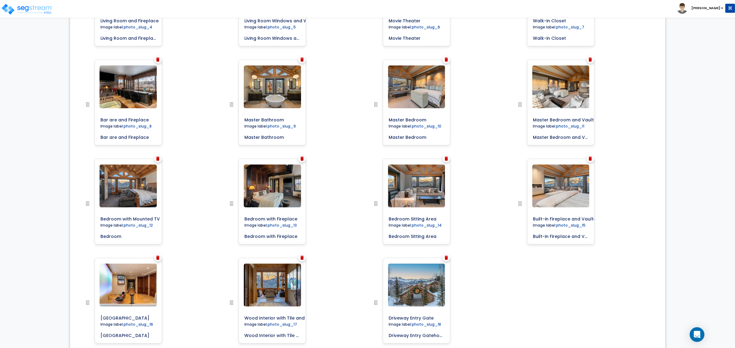
scroll to position [416, 0]
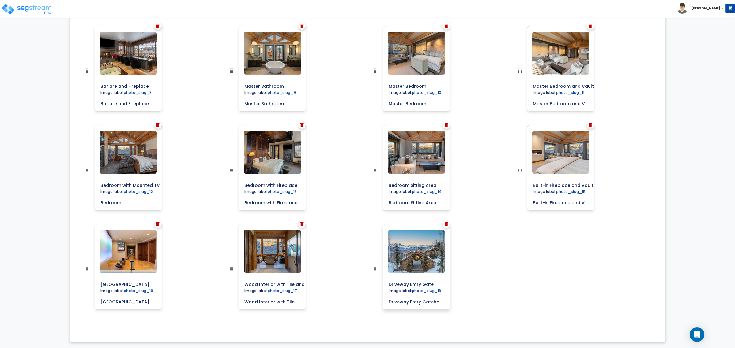
click at [404, 300] on input "Driveway Entry Gatehouse" at bounding box center [416, 301] width 61 height 9
drag, startPoint x: 390, startPoint y: 302, endPoint x: 486, endPoint y: 300, distance: 96.4
click at [486, 300] on div "Image label:" at bounding box center [439, 273] width 144 height 99
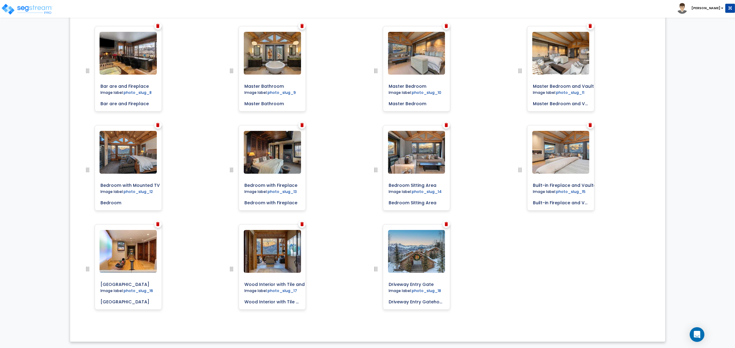
drag, startPoint x: 439, startPoint y: 282, endPoint x: 364, endPoint y: 276, distance: 74.6
paste input "house"
type input "Driveway Entry Gatehouse"
click at [547, 262] on div "Cover Image Image label: cover_photo Image label:" at bounding box center [368, 75] width 586 height 505
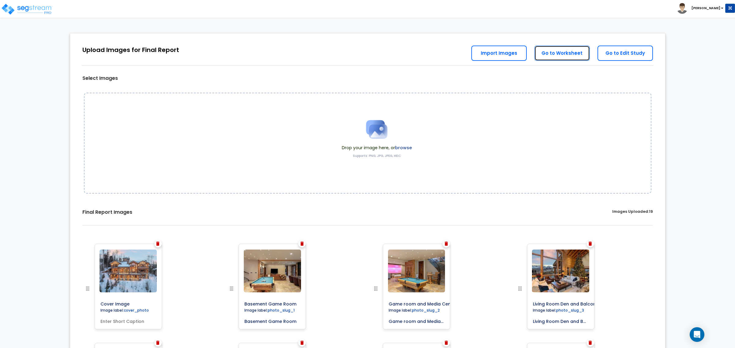
click at [581, 52] on link "Go to Worksheet" at bounding box center [561, 53] width 55 height 15
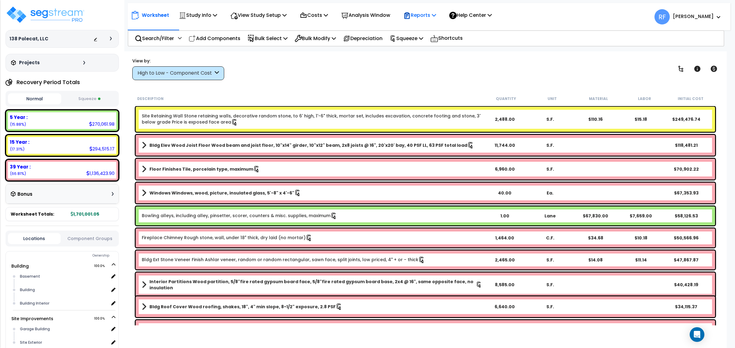
click at [436, 16] on icon at bounding box center [434, 15] width 4 height 5
click at [445, 30] on link "Get Report" at bounding box center [430, 29] width 61 height 12
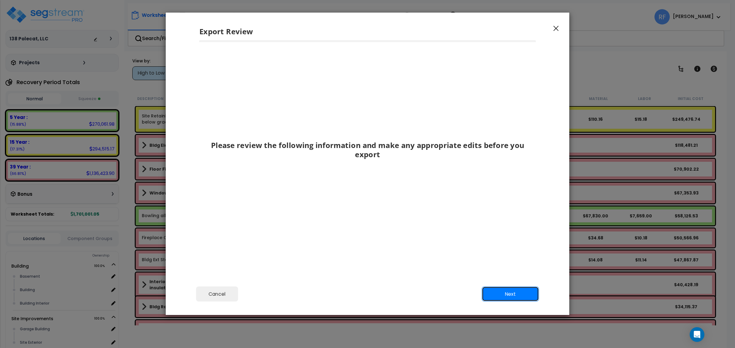
click at [521, 291] on button "Next" at bounding box center [510, 294] width 57 height 15
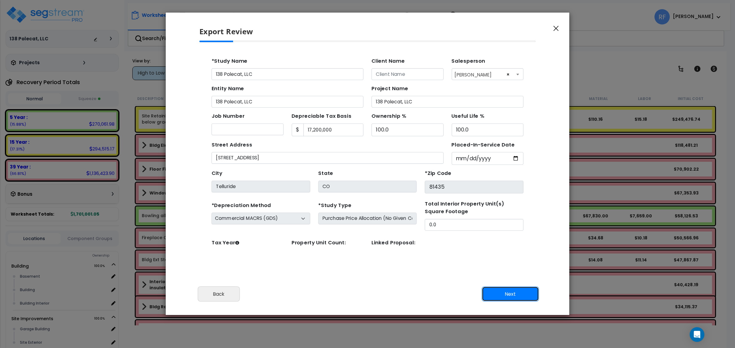
click at [530, 288] on button "Next" at bounding box center [510, 294] width 57 height 15
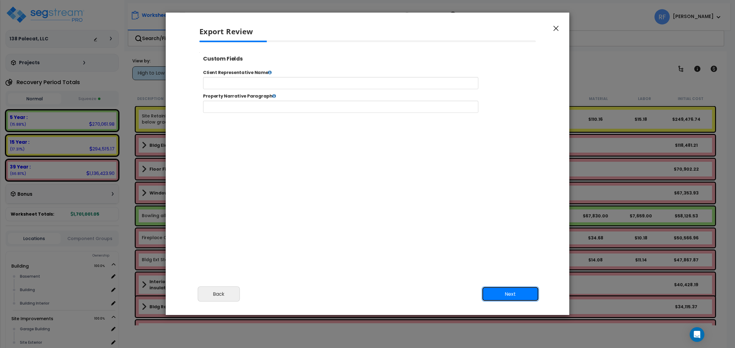
select select "2024"
click at [530, 288] on button "Next" at bounding box center [510, 294] width 57 height 15
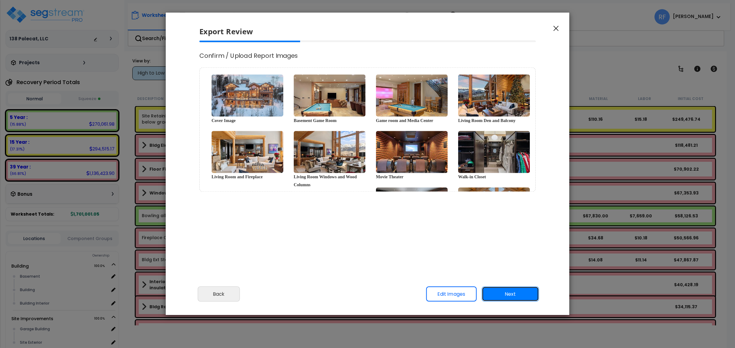
scroll to position [254, 16]
click at [530, 288] on button "Next" at bounding box center [510, 294] width 57 height 15
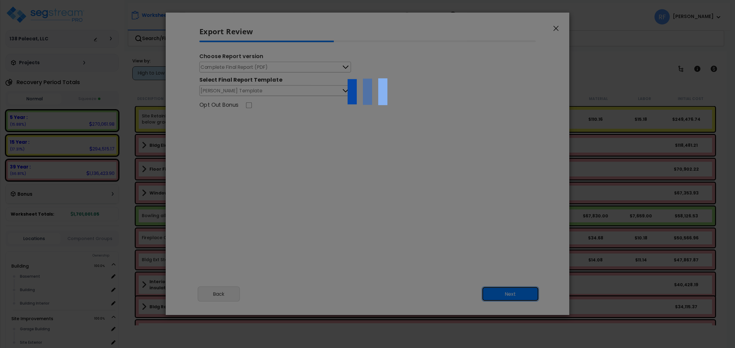
scroll to position [0, 0]
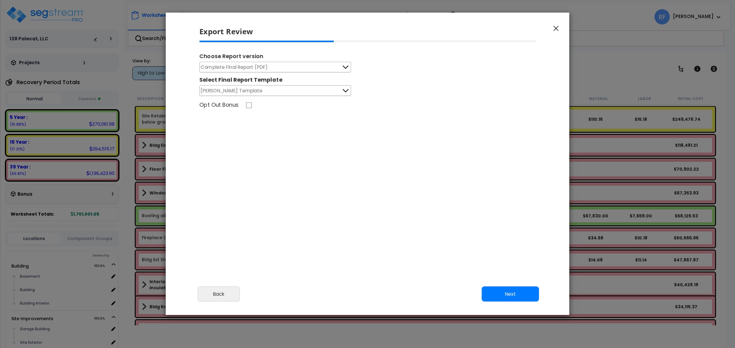
click at [327, 62] on button "Complete Final Report (PDF)" at bounding box center [275, 67] width 152 height 11
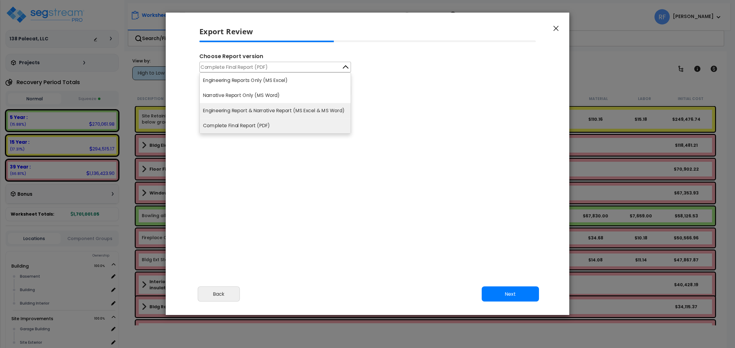
click at [315, 103] on li "Engineering Report & Narrative Report (MS Excel & MS Word)" at bounding box center [275, 110] width 151 height 15
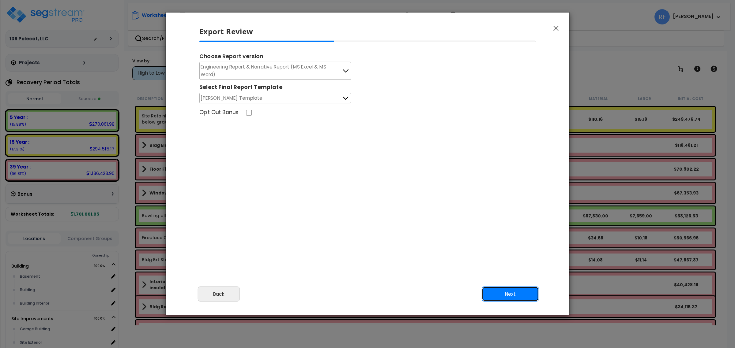
click at [513, 296] on button "Next" at bounding box center [510, 294] width 57 height 15
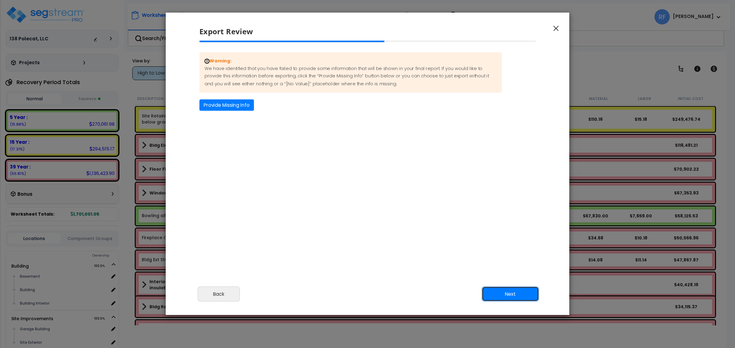
click at [523, 293] on button "Next" at bounding box center [510, 294] width 57 height 15
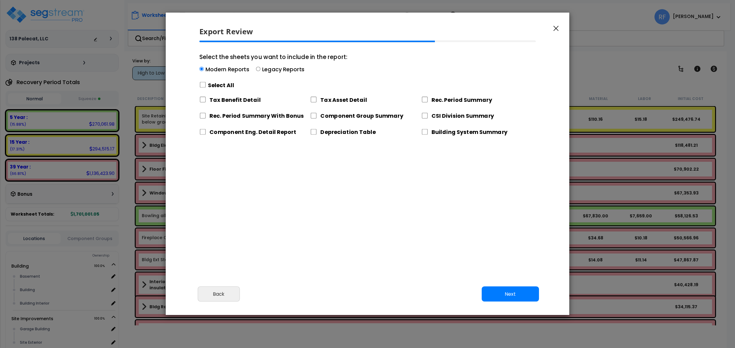
click at [278, 69] on label "Legacy Reports" at bounding box center [283, 70] width 43 height 8
click at [260, 69] on input "Select the sheets you want to include in the report: Modern Reports Legacy Repo…" at bounding box center [258, 69] width 4 height 4
radio input "true"
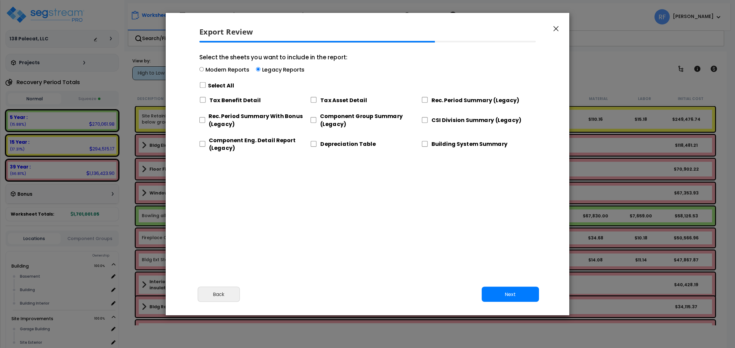
click at [227, 83] on label "Select All" at bounding box center [221, 86] width 26 height 8
click at [202, 85] on input "Select the sheets you want to include in the report: Modern Reports Legacy Repo…" at bounding box center [202, 85] width 7 height 6
checkbox input "true"
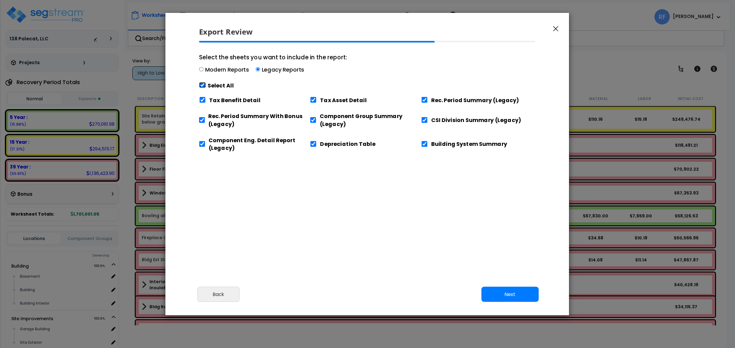
checkbox input "true"
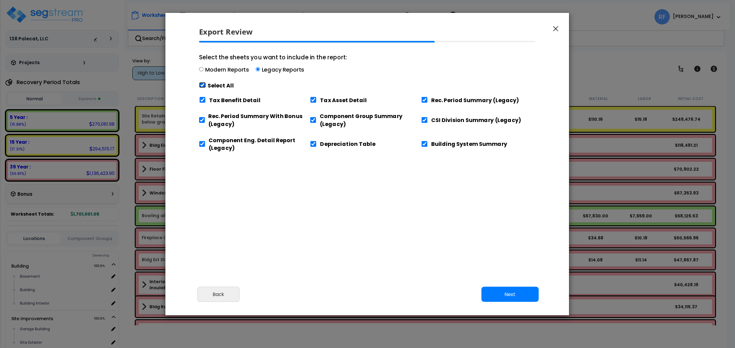
checkbox input "true"
click at [501, 293] on button "Next" at bounding box center [509, 294] width 57 height 15
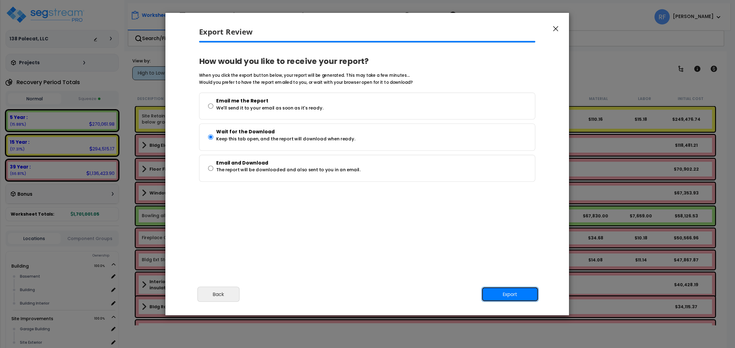
click at [530, 288] on button "Export" at bounding box center [509, 294] width 57 height 15
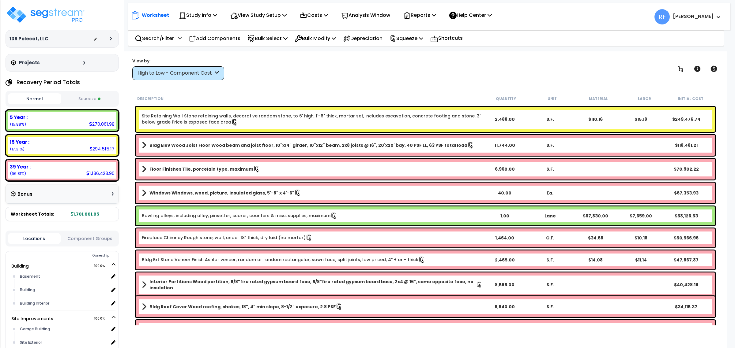
drag, startPoint x: 441, startPoint y: 83, endPoint x: 475, endPoint y: 77, distance: 34.5
click at [441, 83] on div "Worksheet Study Info Study Setup Add Property Unit Template study Clone study RF" at bounding box center [425, 225] width 602 height 348
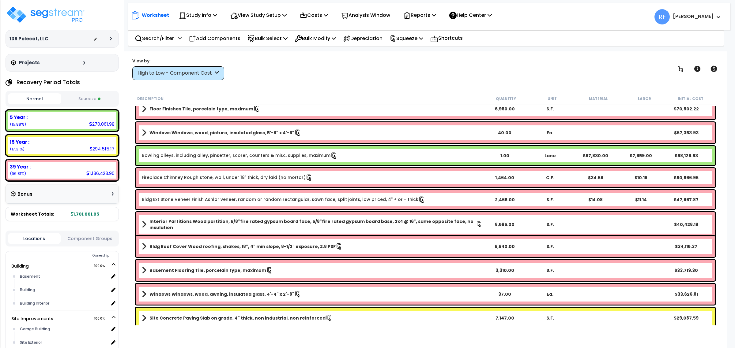
scroll to position [115, 0]
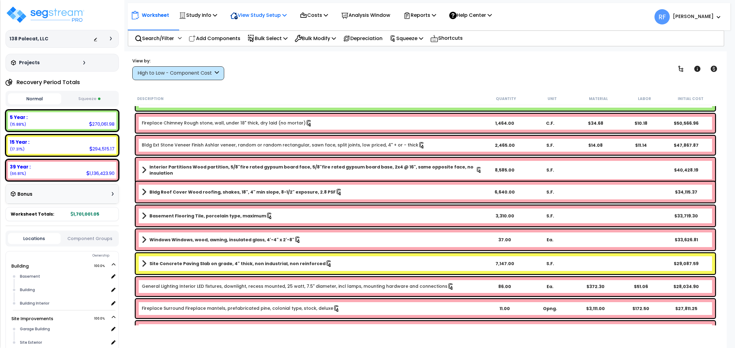
click at [282, 13] on p "View Study Setup" at bounding box center [258, 15] width 56 height 8
click at [260, 40] on link "View Questionnaire" at bounding box center [257, 42] width 61 height 12
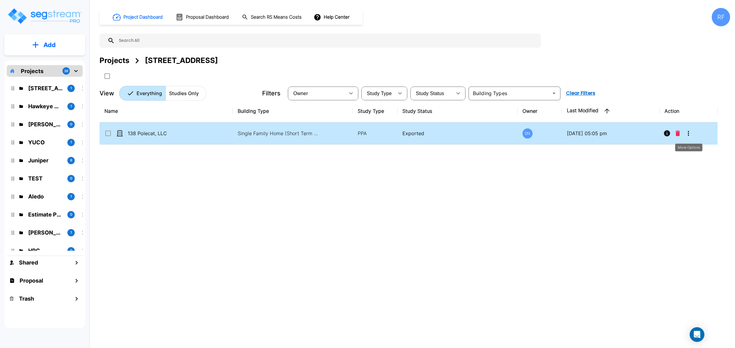
click at [690, 129] on button "More-Options" at bounding box center [688, 133] width 12 height 12
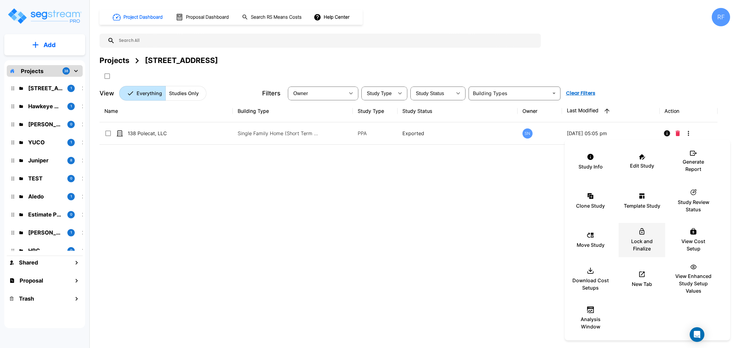
click at [639, 241] on p "Lock and Finalize" at bounding box center [641, 245] width 37 height 15
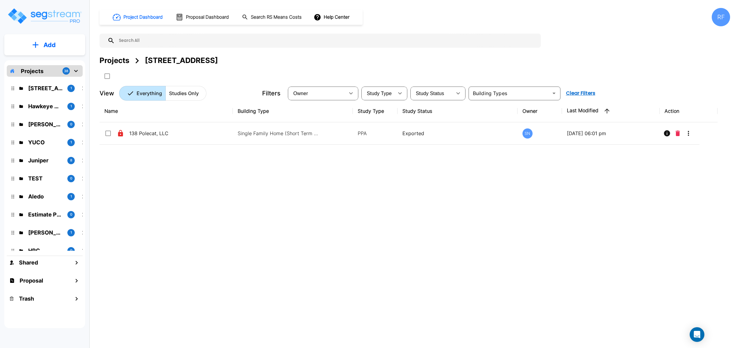
click at [494, 236] on div "Name Building Type Study Type Study Status Owner Last Modified Action 138 Polec…" at bounding box center [408, 208] width 618 height 216
click at [722, 19] on div "RF" at bounding box center [720, 17] width 18 height 18
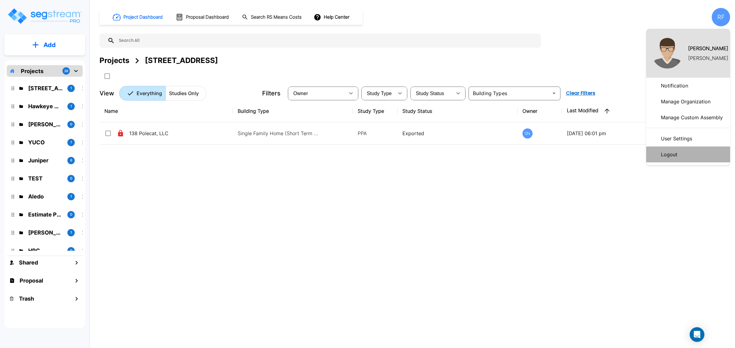
drag, startPoint x: 695, startPoint y: 159, endPoint x: 691, endPoint y: 161, distance: 4.8
click at [694, 158] on li "Logout" at bounding box center [688, 155] width 84 height 16
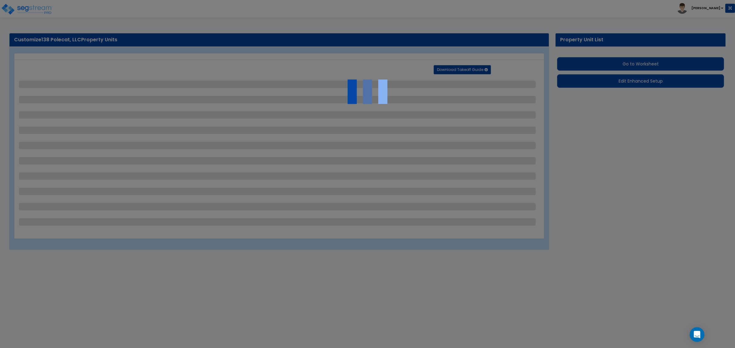
select select "2"
select select "1"
select select "3"
select select "1"
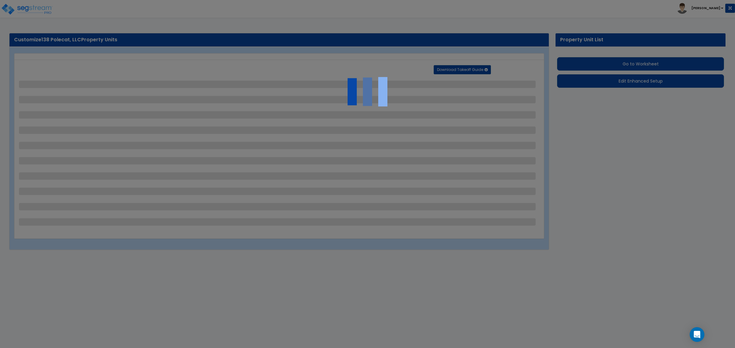
select select "1"
select select "2"
select select "1"
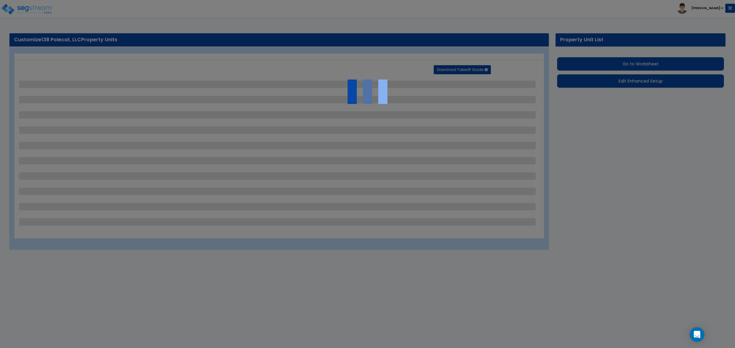
select select "1"
select select "2"
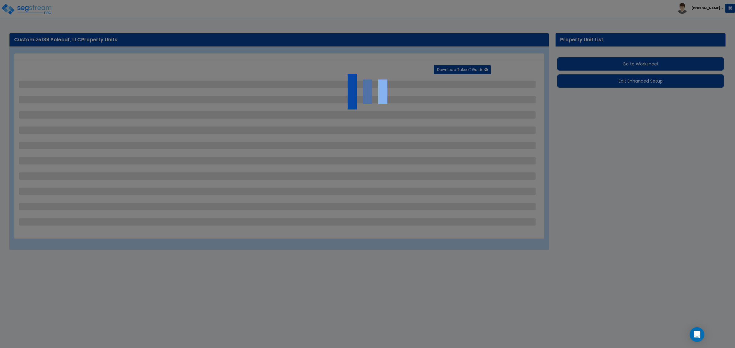
select select "2"
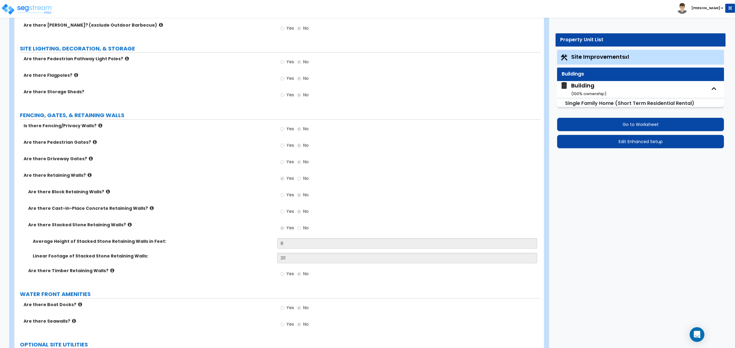
scroll to position [1222, 0]
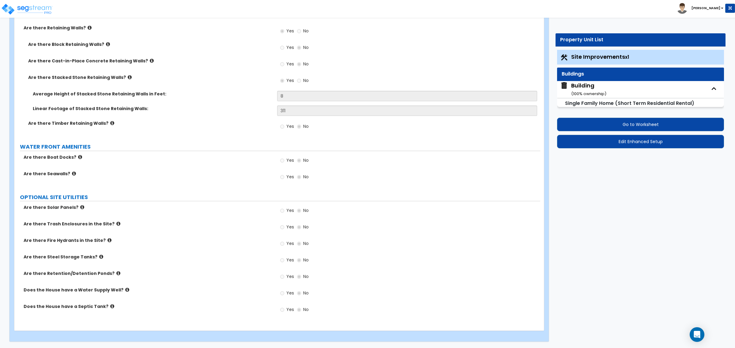
click at [583, 90] on div "Building ( 100 % ownership)" at bounding box center [588, 90] width 35 height 16
select select "2"
select select "7"
select select "3"
select select "5"
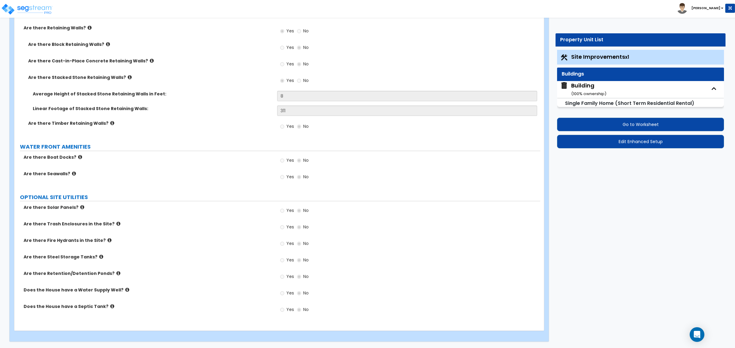
select select "2"
select select "1"
select select "3"
select select "2"
select select "4"
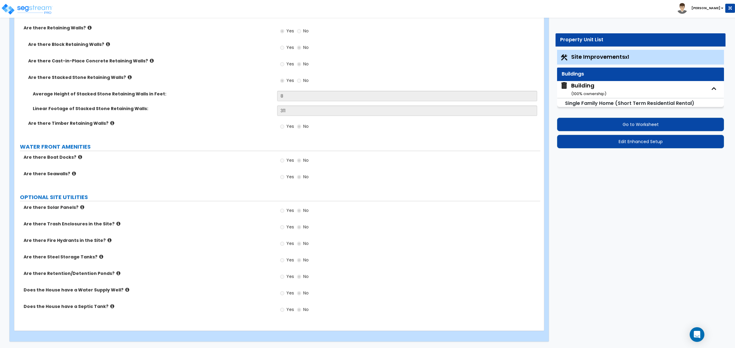
select select "3"
select select "1"
select select "3"
select select "5"
select select "1"
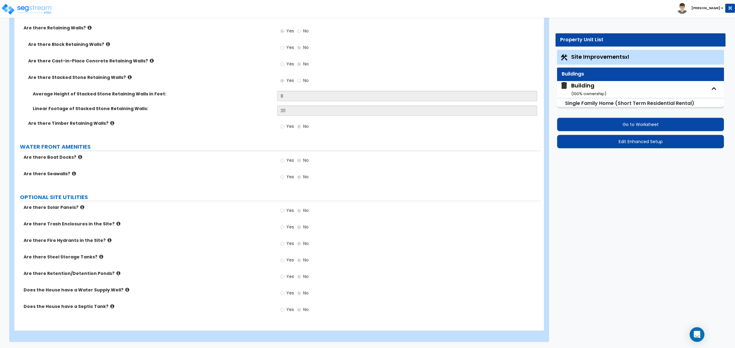
select select "1"
select select "2"
select select "1"
select select "2"
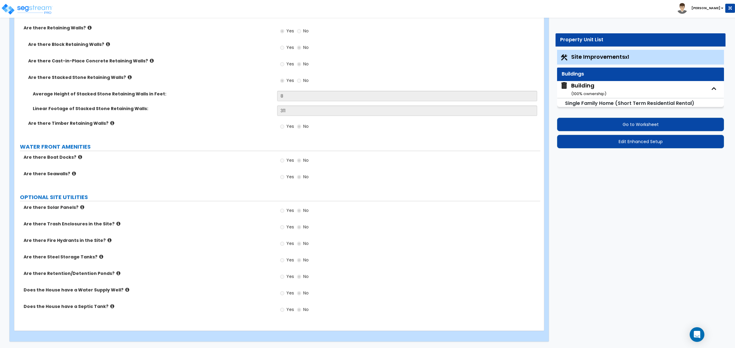
select select "2"
select select "5"
select select "1"
select select "3"
select select "7"
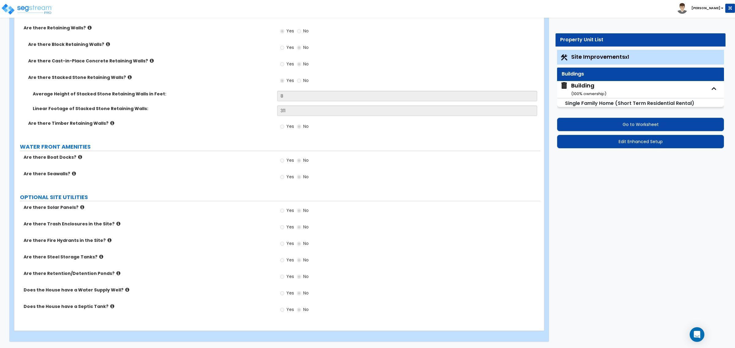
select select "3"
select select "2"
select select "3"
select select "1"
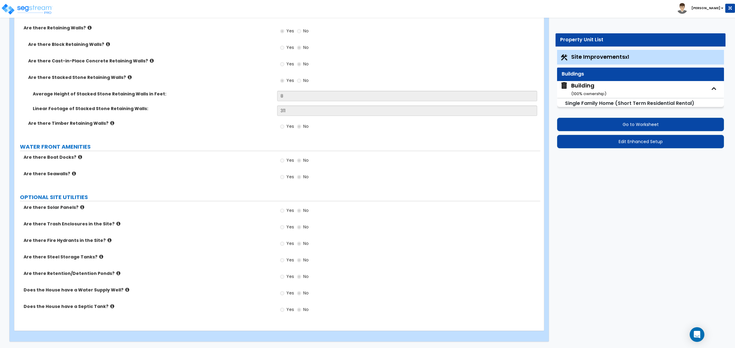
select select "3"
select select "1"
select select "6"
select select "4"
select select "2"
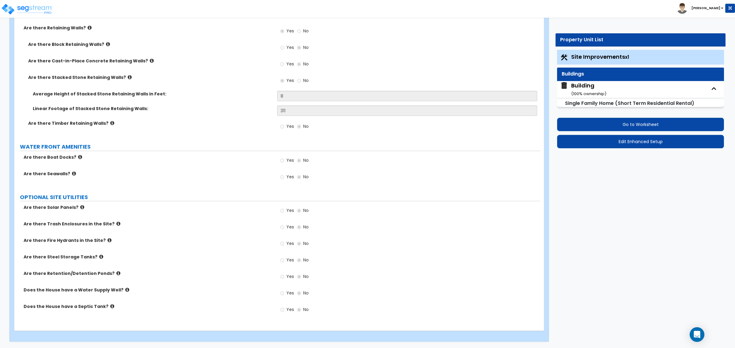
select select "2"
select select "5"
select select "1"
select select "2"
select select "5"
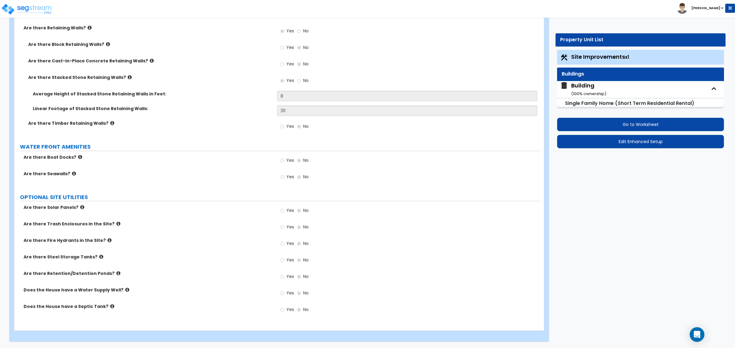
select select "1"
select select "7"
select select "1"
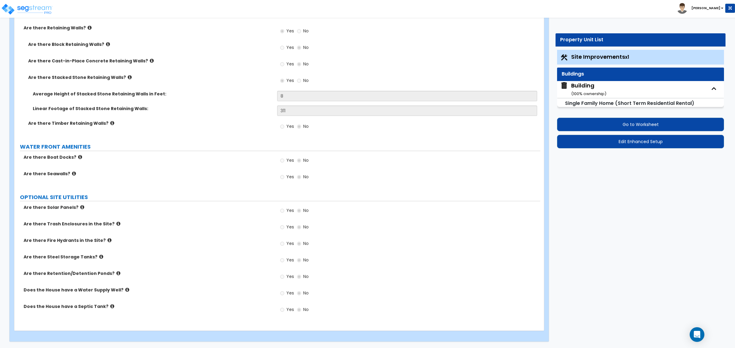
select select "1"
select select "2"
select select "1"
select select "2"
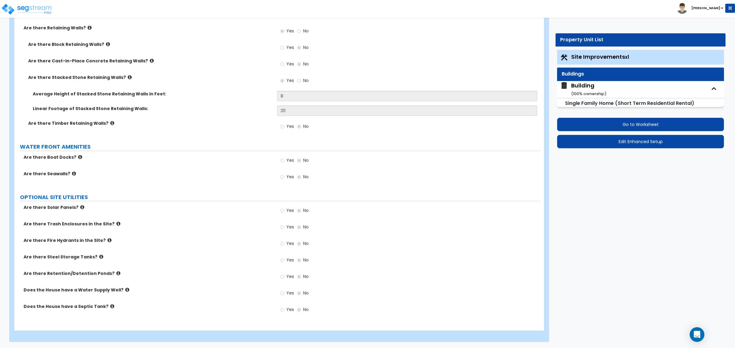
select select "4"
select select "3"
select select "2"
select select "1"
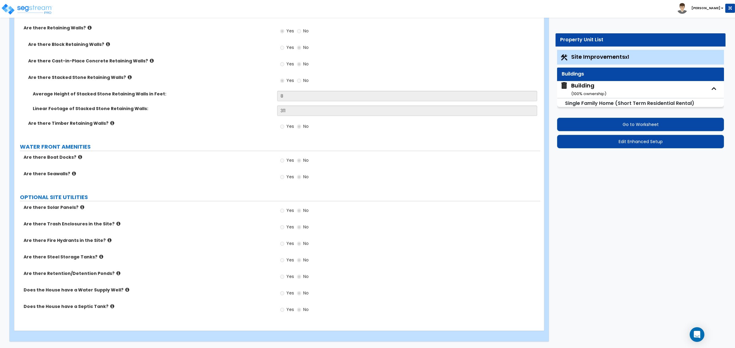
select select "2"
select select "3"
select select "2"
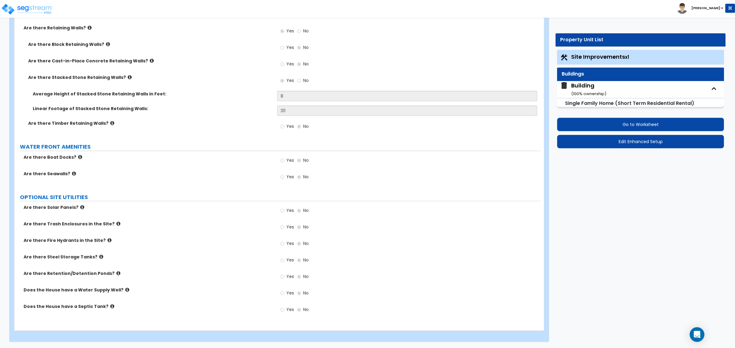
select select "1"
select select "2"
select select "3"
select select "2"
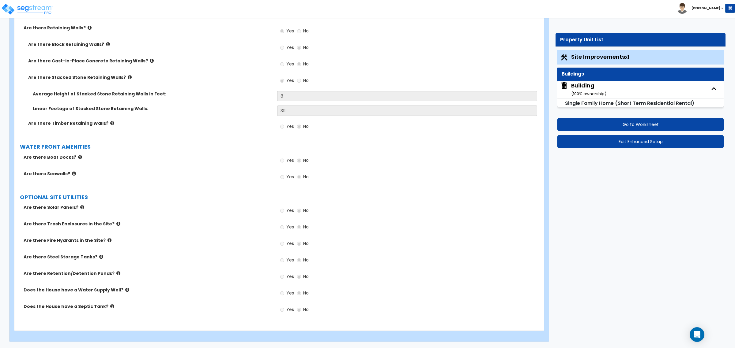
select select "1"
select select "2"
select select "1"
select select "3"
select select "2"
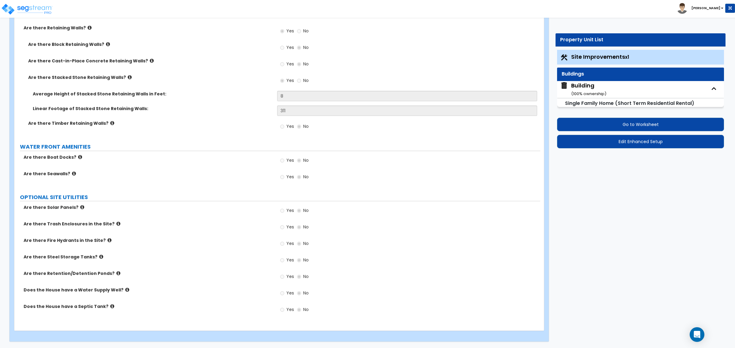
select select "1"
select select "2"
select select "3"
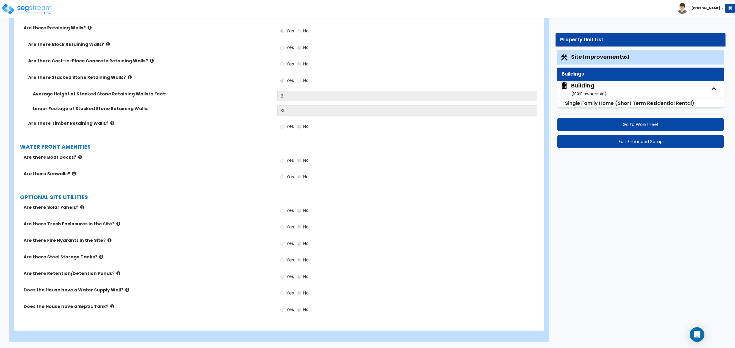
select select "2"
select select "1"
select select "2"
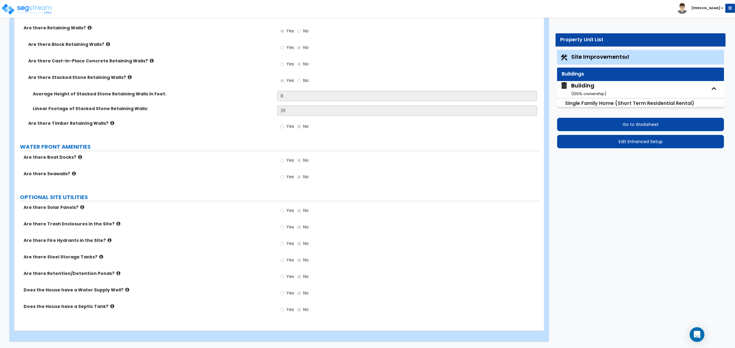
select select "3"
select select "2"
select select "1"
select select "2"
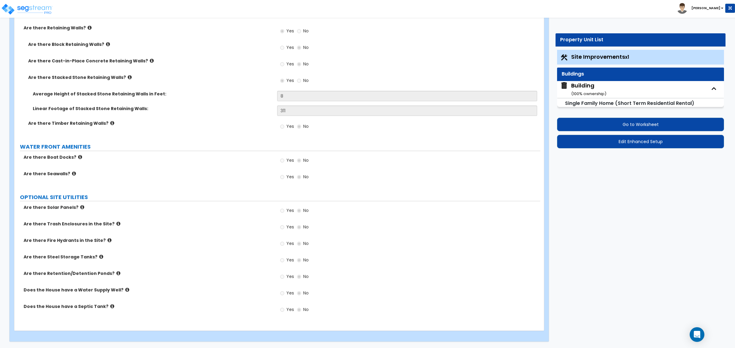
select select "3"
select select "2"
select select "1"
select select "2"
select select "1"
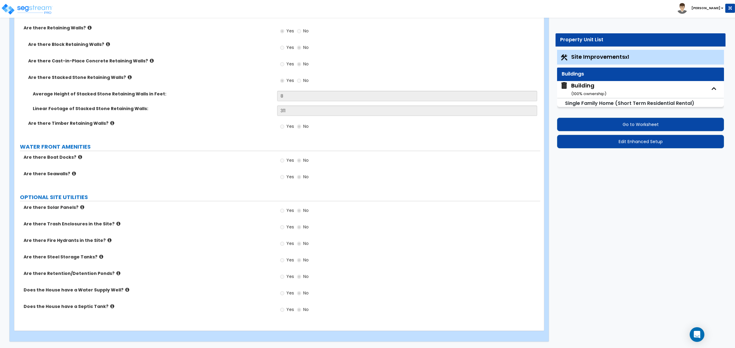
select select "3"
select select "2"
select select "1"
select select "2"
select select "1"
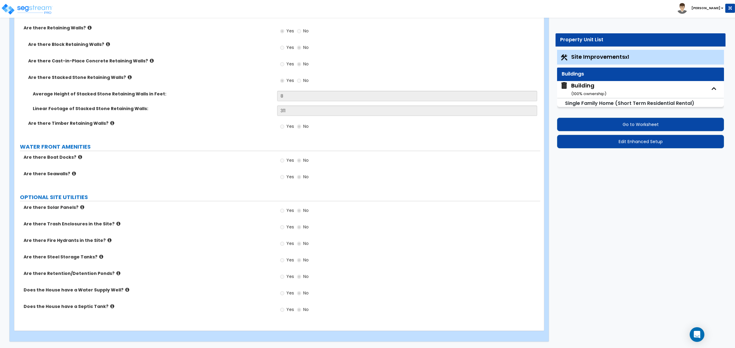
select select "3"
select select "2"
select select "1"
select select "2"
select select "1"
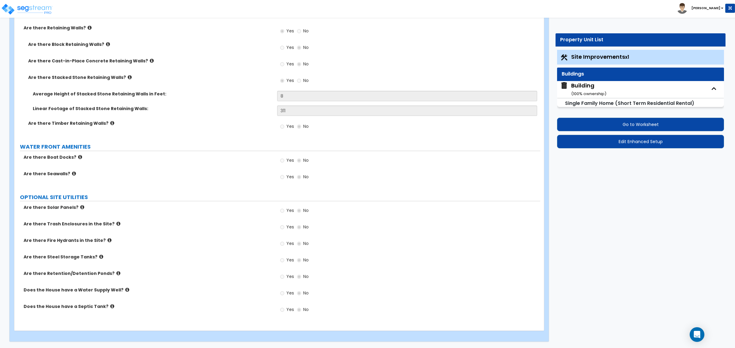
select select "3"
select select "2"
select select "1"
select select "3"
select select "2"
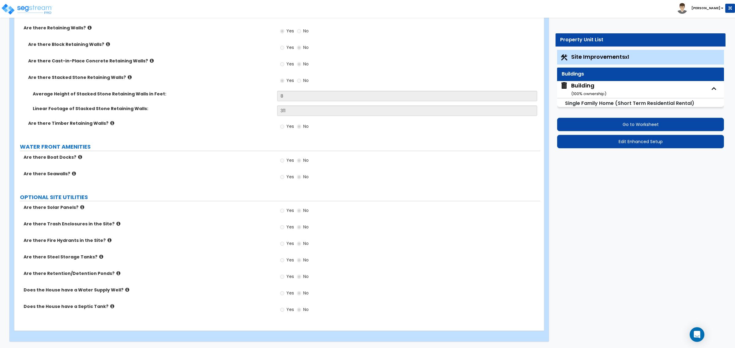
select select "1"
select select "3"
select select "1"
select select "2"
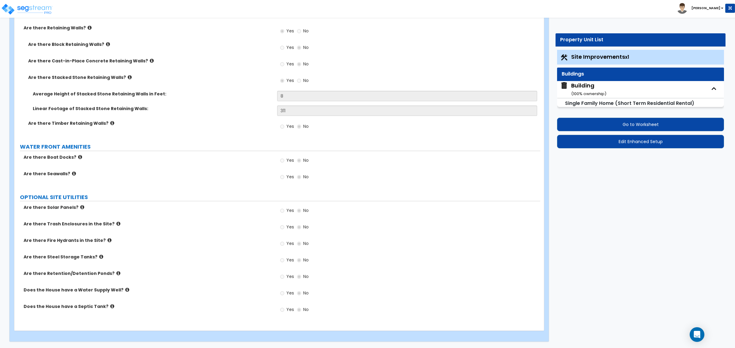
select select "1"
select select "2"
select select "1"
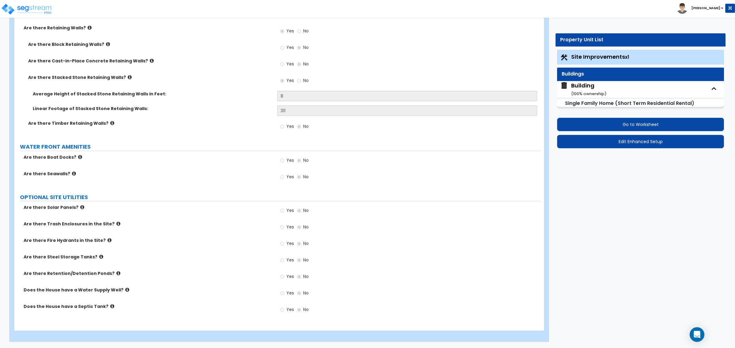
select select "2"
select select "1"
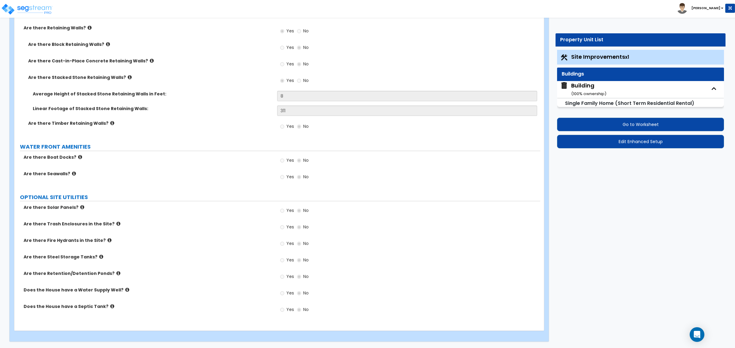
select select "3"
select select "1"
select select "2"
select select "1"
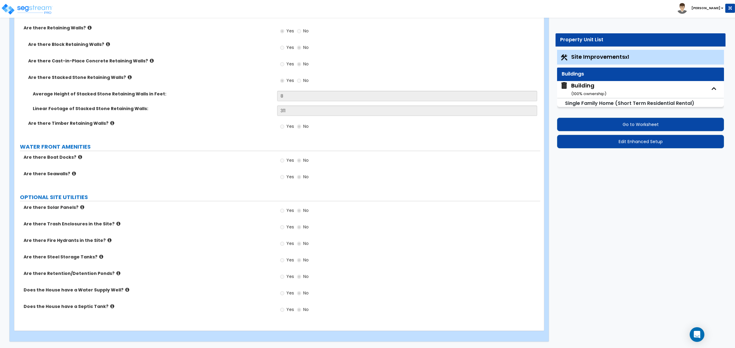
select select "4"
select select "1"
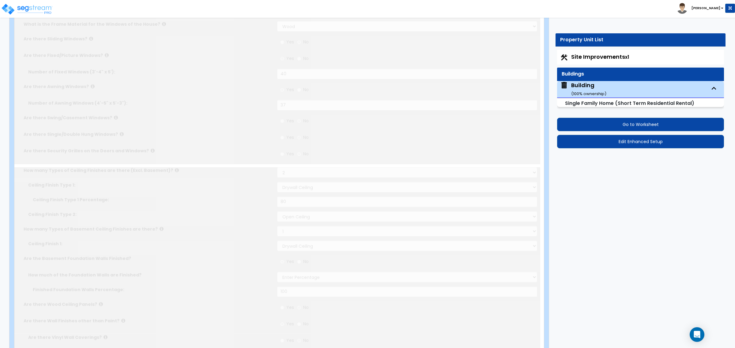
scroll to position [0, 0]
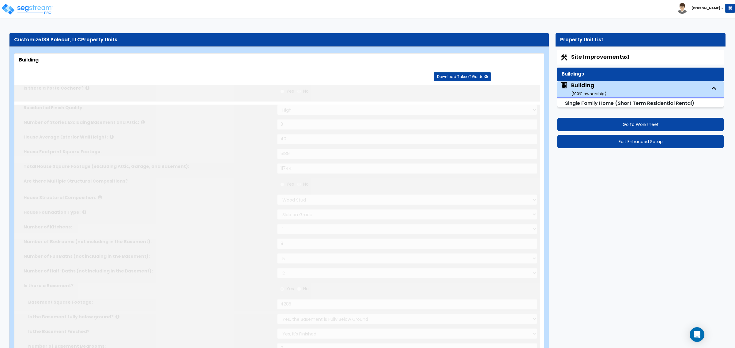
select select "2"
type input "2"
select select "1"
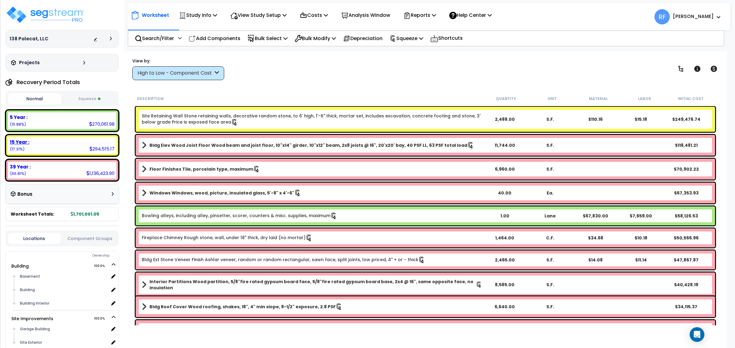
click at [72, 144] on div "15 Year :" at bounding box center [62, 142] width 105 height 6
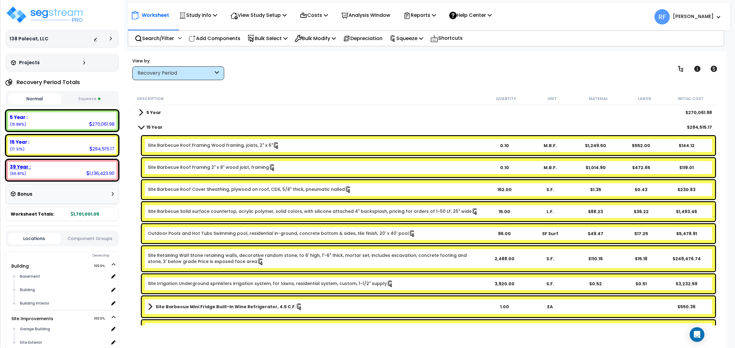
click at [74, 165] on div "39 Year :" at bounding box center [62, 167] width 105 height 6
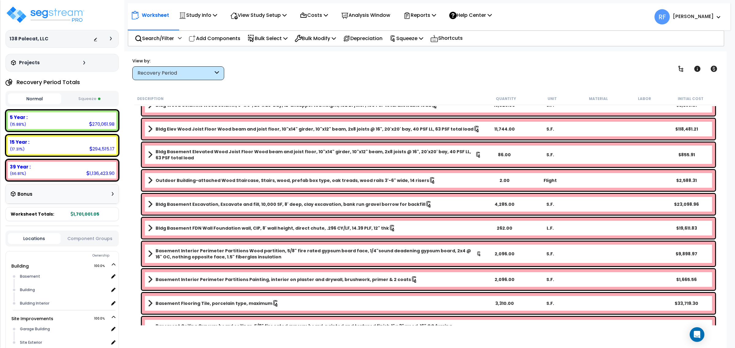
scroll to position [268, 0]
